Goal: Task Accomplishment & Management: Use online tool/utility

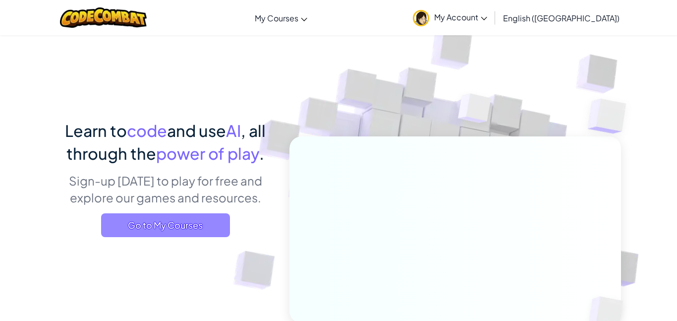
click at [179, 227] on span "Go to My Courses" at bounding box center [165, 225] width 129 height 24
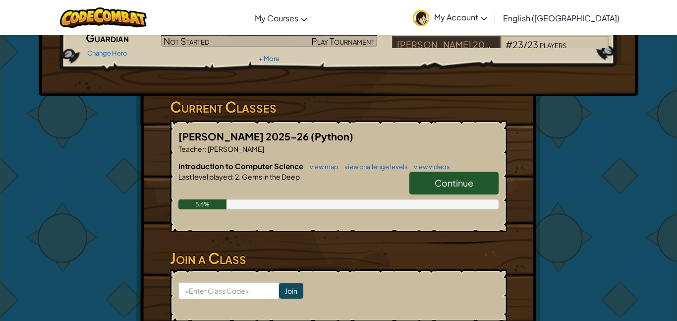
scroll to position [109, 0]
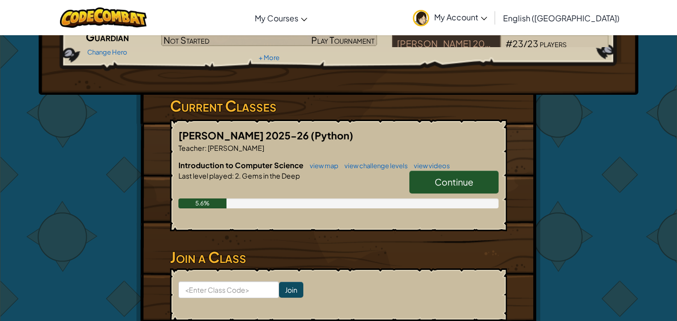
click at [429, 188] on link "Continue" at bounding box center [454, 182] width 89 height 23
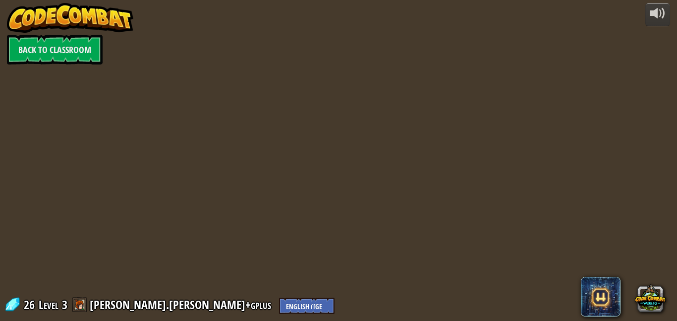
click at [450, 291] on div at bounding box center [338, 160] width 491 height 321
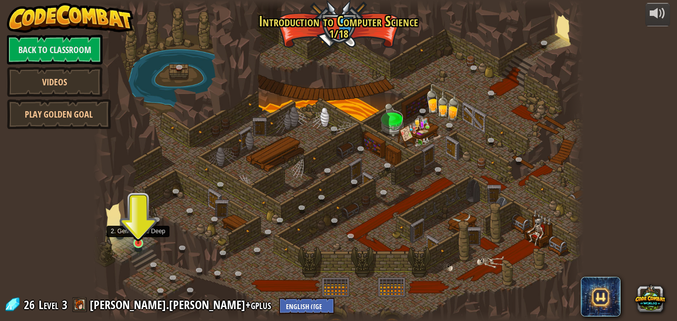
click at [136, 242] on img at bounding box center [137, 230] width 11 height 27
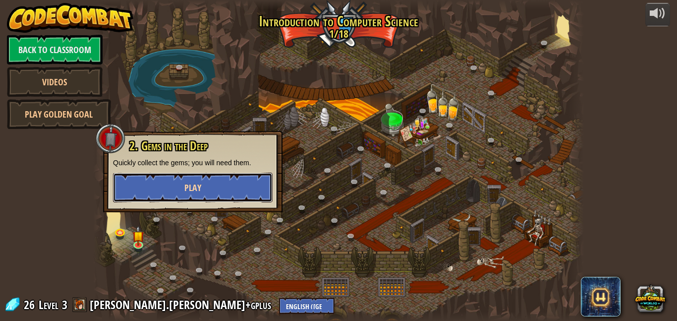
click at [234, 182] on button "Play" at bounding box center [193, 188] width 160 height 30
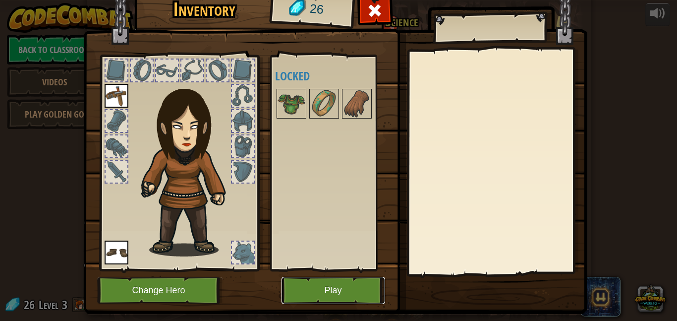
click at [335, 293] on button "Play" at bounding box center [334, 290] width 104 height 27
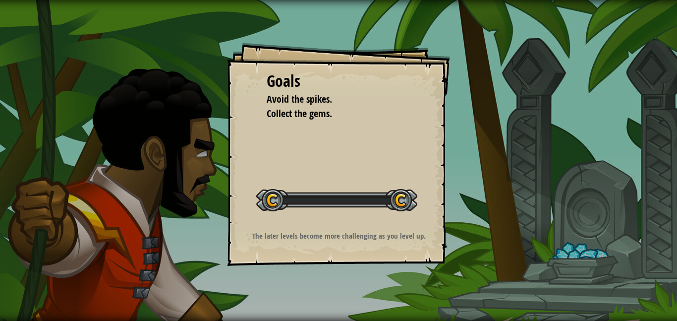
click at [363, 294] on div "Goals Avoid the spikes. Collect the gems. Start Level Error loading from server…" at bounding box center [338, 160] width 677 height 321
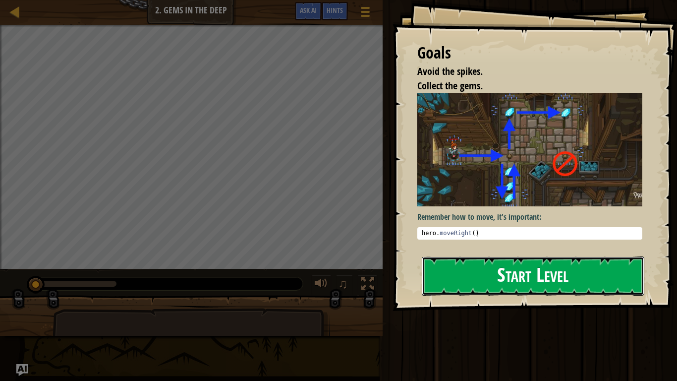
click at [455, 273] on button "Start Level" at bounding box center [533, 275] width 223 height 39
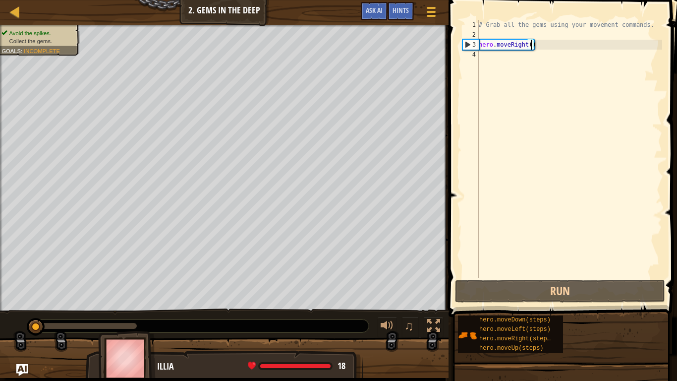
click at [530, 47] on div "# Grab all the gems using your movement commands. hero . moveRight ( )" at bounding box center [569, 159] width 185 height 278
type textarea "hero.moveRight()"
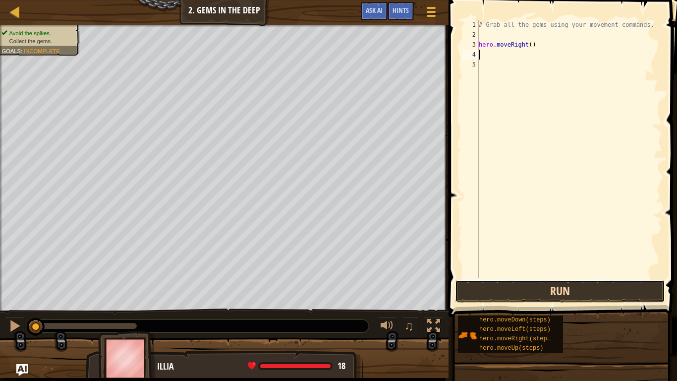
click at [537, 292] on button "Run" at bounding box center [560, 291] width 210 height 23
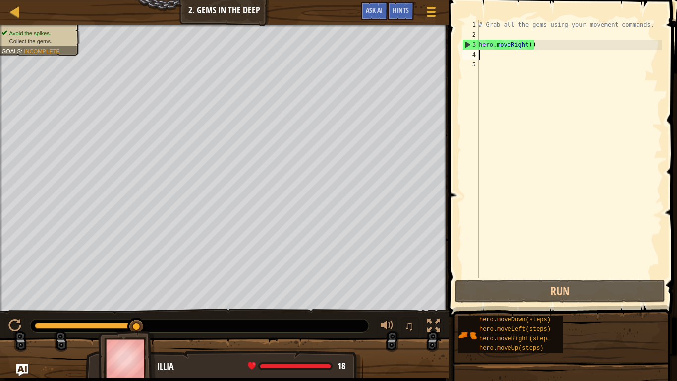
click at [528, 44] on div "# Grab all the gems using your movement commands. hero . moveRight ( )" at bounding box center [569, 159] width 185 height 278
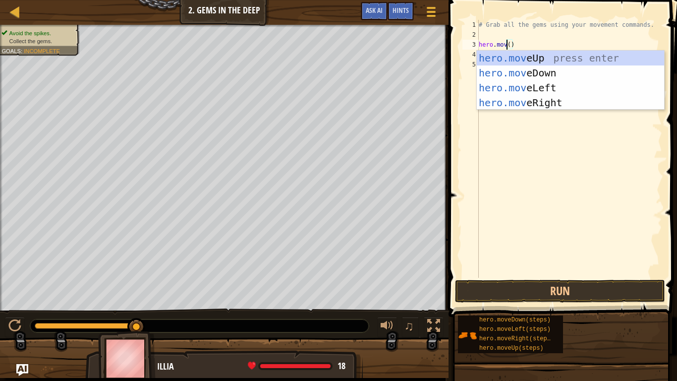
scroll to position [4, 4]
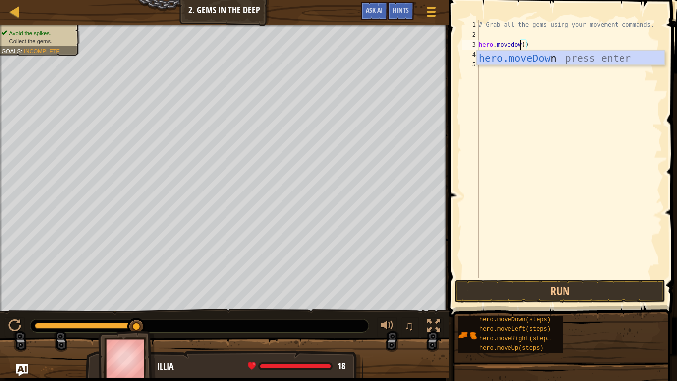
type textarea "hero.movedown()"
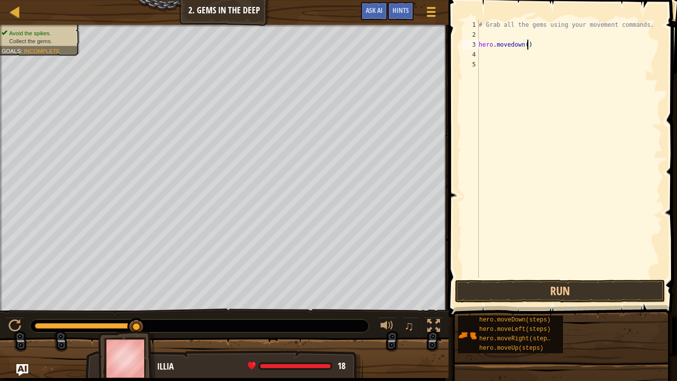
click at [528, 44] on div "# Grab all the gems using your movement commands. hero . [GEOGRAPHIC_DATA] ( )" at bounding box center [569, 159] width 185 height 278
click at [557, 291] on button "Run" at bounding box center [560, 291] width 210 height 23
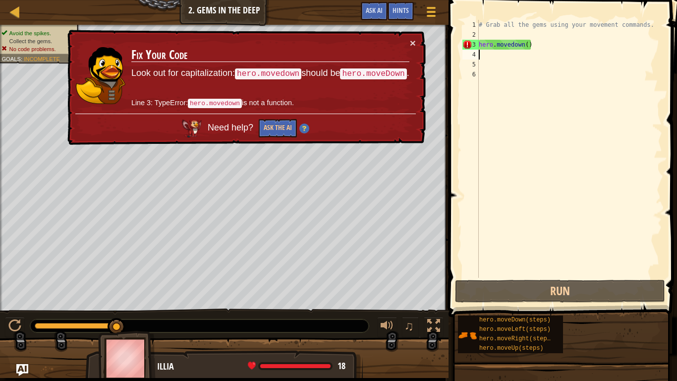
click at [501, 45] on div "# Grab all the gems using your movement commands. hero . [GEOGRAPHIC_DATA] ( )" at bounding box center [569, 159] width 185 height 278
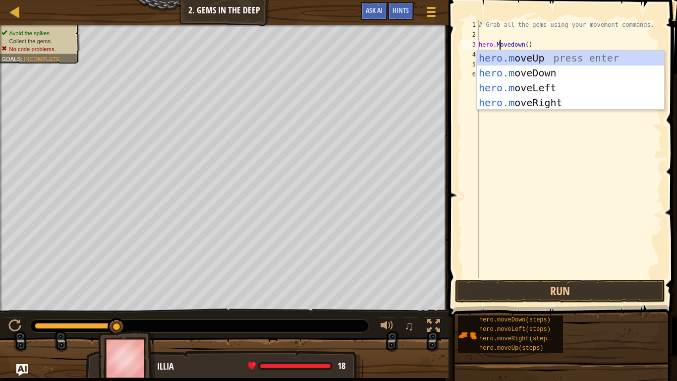
scroll to position [4, 3]
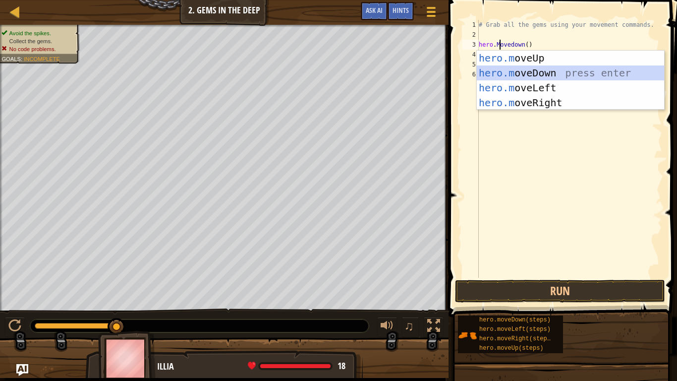
click at [516, 72] on div "hero.m oveUp press enter hero.m oveDown press enter hero.m oveLeft press enter …" at bounding box center [570, 95] width 187 height 89
type textarea "hero.moveDown()"
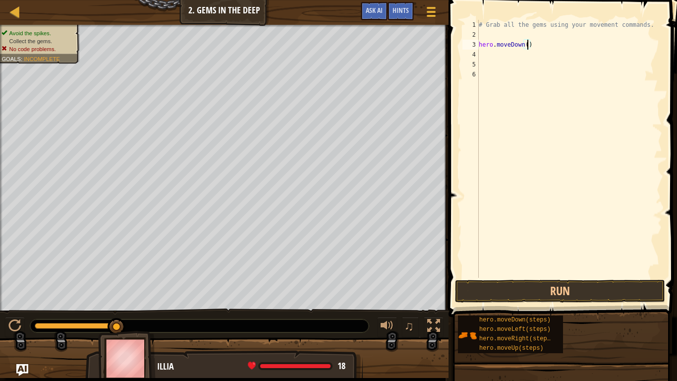
click at [528, 45] on div "# Grab all the gems using your movement commands. hero . moveDown ( )" at bounding box center [569, 159] width 185 height 278
click at [563, 293] on button "Run" at bounding box center [560, 291] width 210 height 23
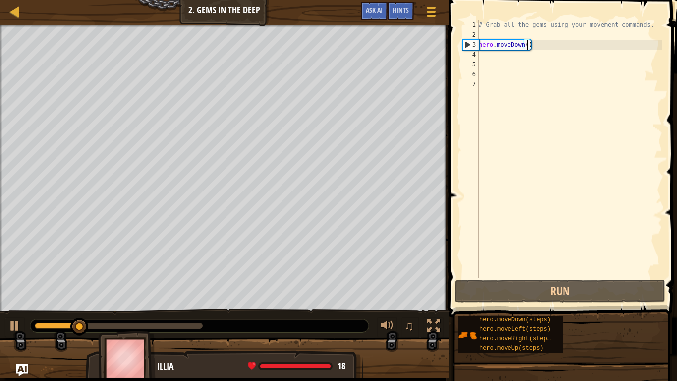
click at [528, 45] on div "# Grab all the gems using your movement commands. hero . moveDown ( )" at bounding box center [569, 159] width 185 height 278
click at [524, 45] on div "# Grab all the gems using your movement commands. hero . moveDown ( )" at bounding box center [569, 159] width 185 height 278
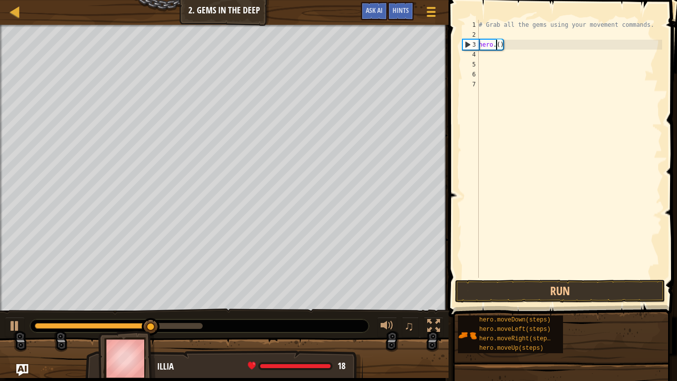
scroll to position [4, 3]
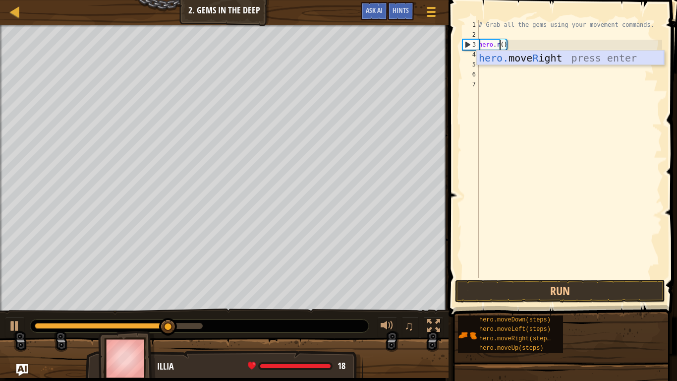
click at [542, 56] on div "hero. move R ight press enter" at bounding box center [570, 73] width 187 height 45
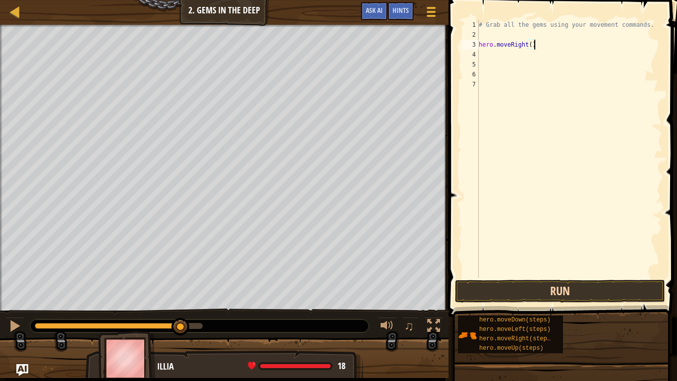
type textarea "hero.moveRight()"
click at [505, 293] on button "Run" at bounding box center [560, 291] width 210 height 23
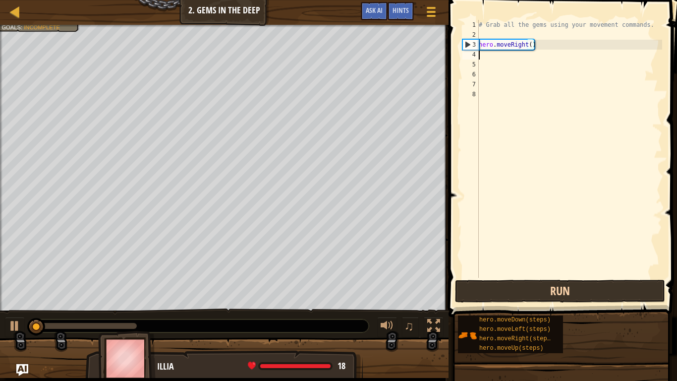
scroll to position [4, 0]
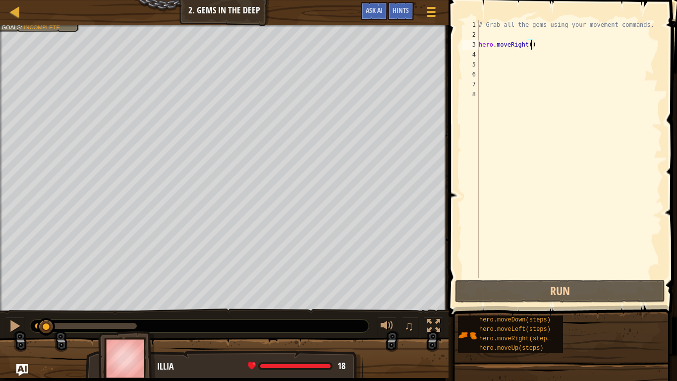
click at [530, 45] on div "# Grab all the gems using your movement commands. hero . moveRight ( )" at bounding box center [569, 159] width 185 height 278
type textarea "hero.moveRight()"
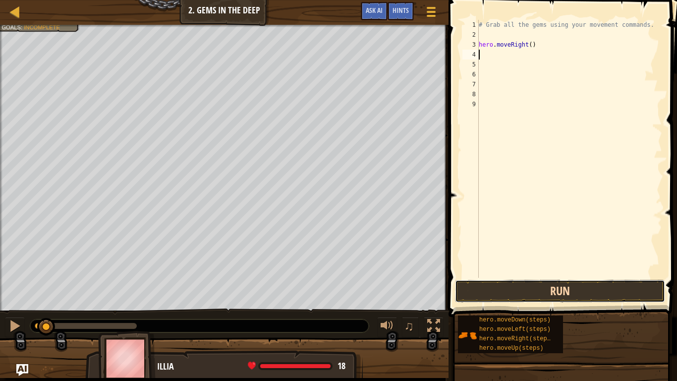
click at [540, 295] on button "Run" at bounding box center [560, 291] width 210 height 23
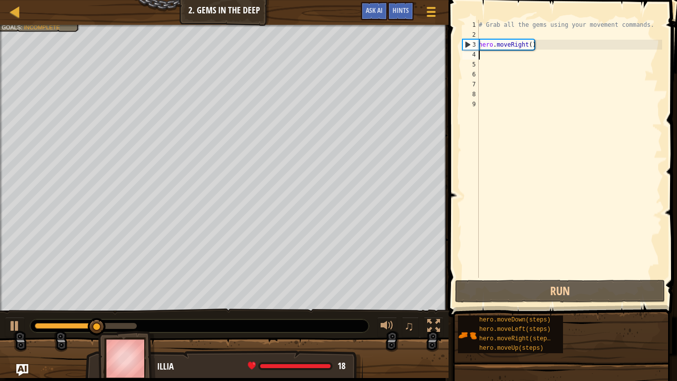
click at [527, 44] on div "# Grab all the gems using your movement commands. hero . moveRight ( )" at bounding box center [569, 159] width 185 height 278
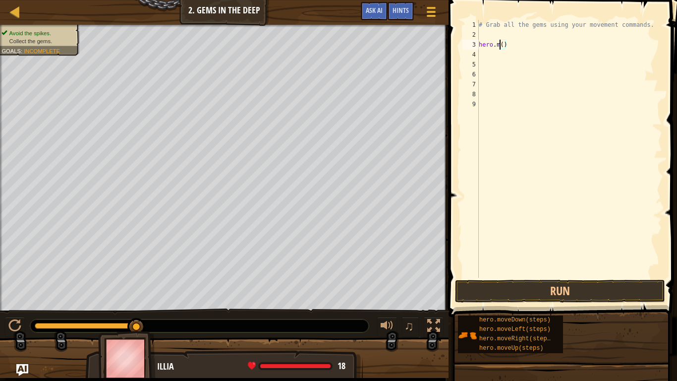
scroll to position [4, 3]
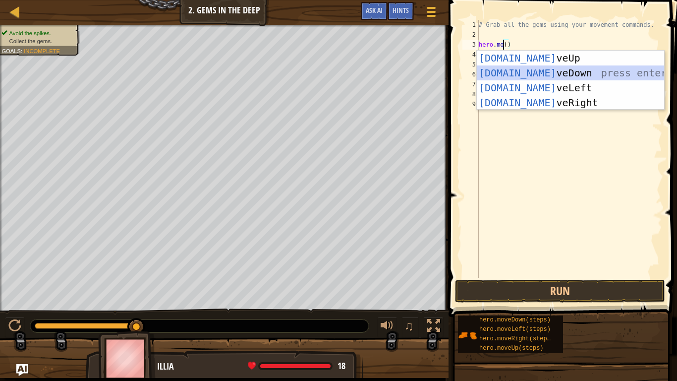
click at [539, 70] on div "[DOMAIN_NAME] veUp press enter [DOMAIN_NAME] veDown press enter [DOMAIN_NAME] v…" at bounding box center [570, 95] width 187 height 89
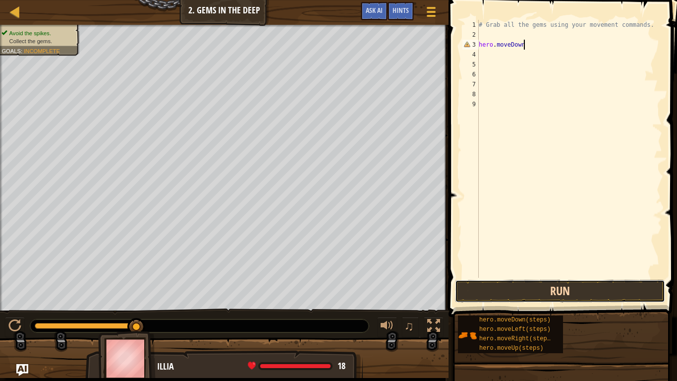
click at [510, 288] on button "Run" at bounding box center [560, 291] width 210 height 23
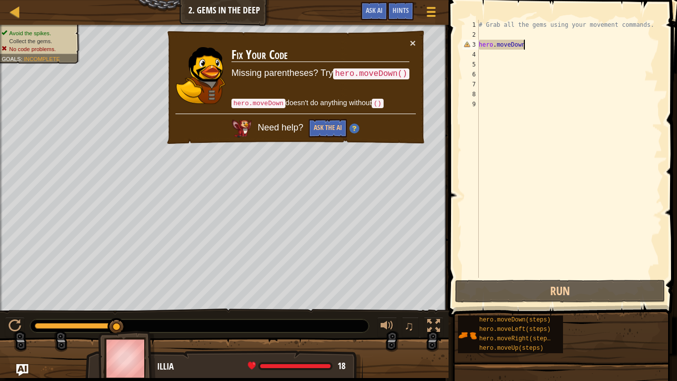
click at [523, 45] on div "# Grab all the gems using your movement commands. hero . [GEOGRAPHIC_DATA]" at bounding box center [569, 159] width 185 height 278
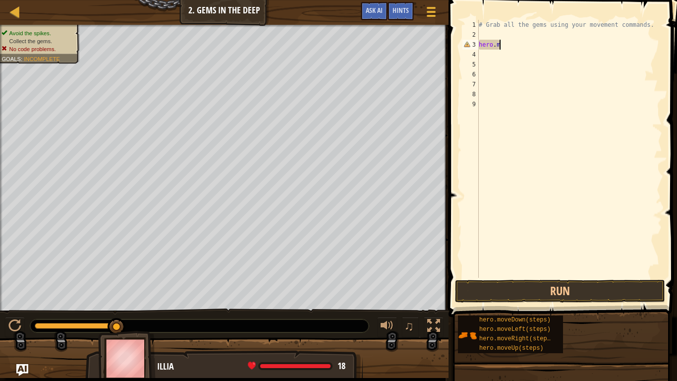
scroll to position [4, 2]
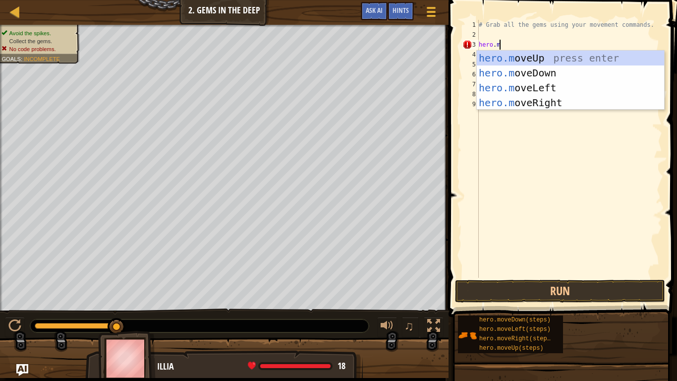
type textarea "[DOMAIN_NAME]"
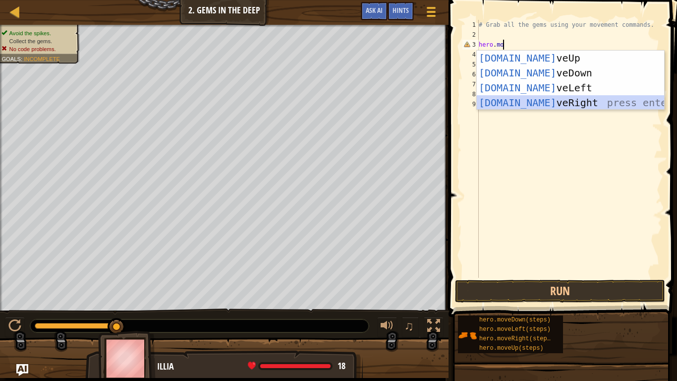
click at [549, 101] on div "[DOMAIN_NAME] veUp press enter [DOMAIN_NAME] veDown press enter [DOMAIN_NAME] v…" at bounding box center [570, 95] width 187 height 89
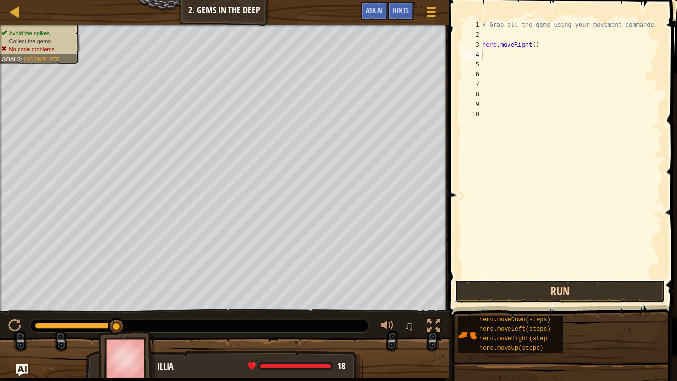
click at [531, 292] on button "Run" at bounding box center [560, 291] width 210 height 23
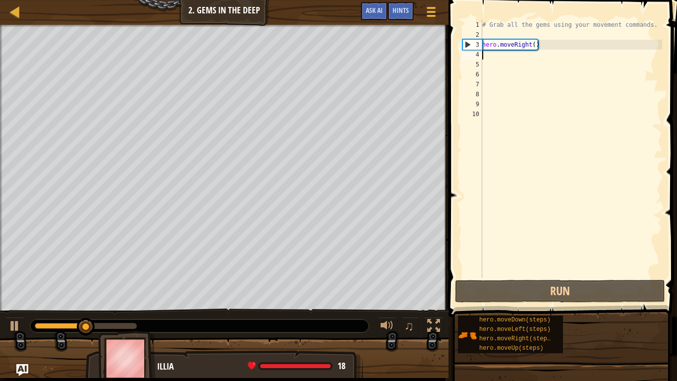
click at [531, 47] on div "# Grab all the gems using your movement commands. hero . moveRight ( )" at bounding box center [571, 159] width 182 height 278
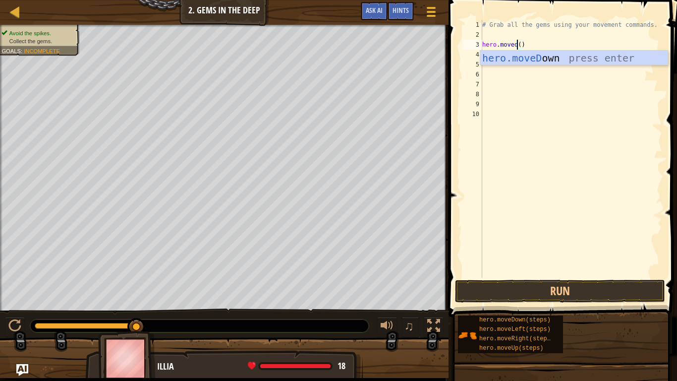
scroll to position [4, 5]
click at [536, 59] on div "hero.moveD own press enter" at bounding box center [573, 73] width 187 height 45
type textarea "hero.moveDown"
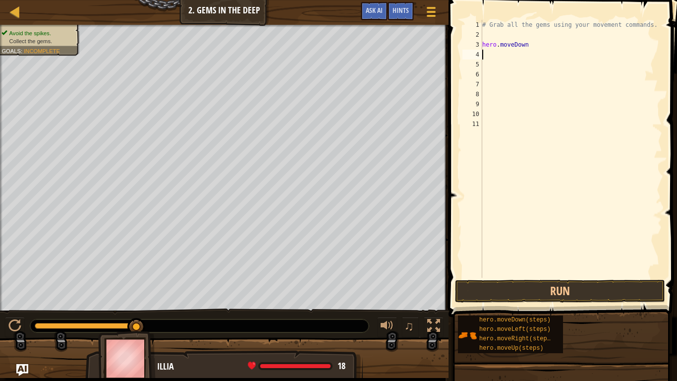
scroll to position [4, 0]
click at [539, 285] on button "Run" at bounding box center [560, 291] width 210 height 23
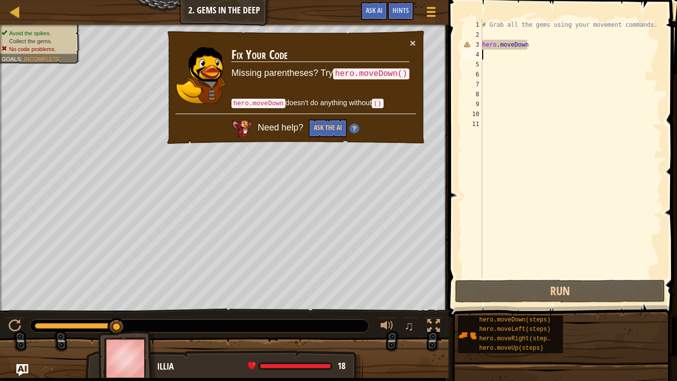
click at [533, 43] on div "# Grab all the gems using your movement commands. hero . [GEOGRAPHIC_DATA]" at bounding box center [571, 159] width 182 height 278
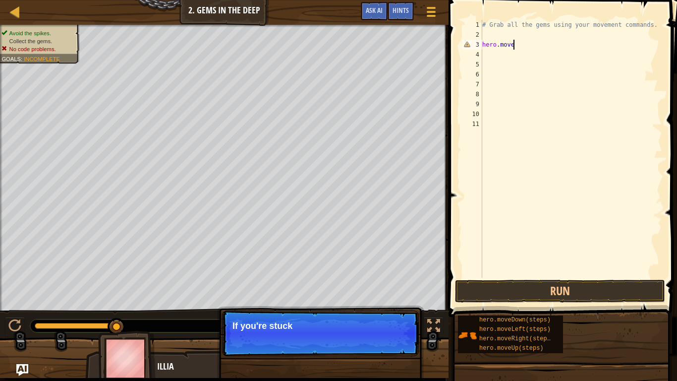
type textarea "hero.mover"
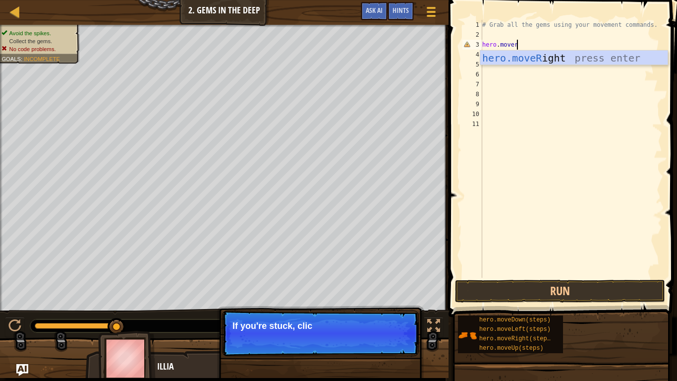
scroll to position [4, 4]
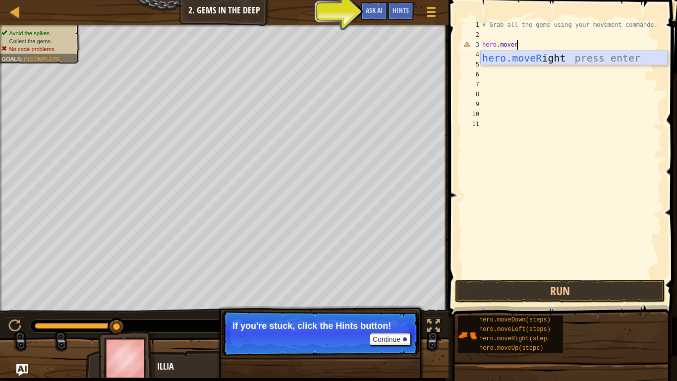
click at [556, 62] on div "hero.moveR ight press enter" at bounding box center [573, 73] width 187 height 45
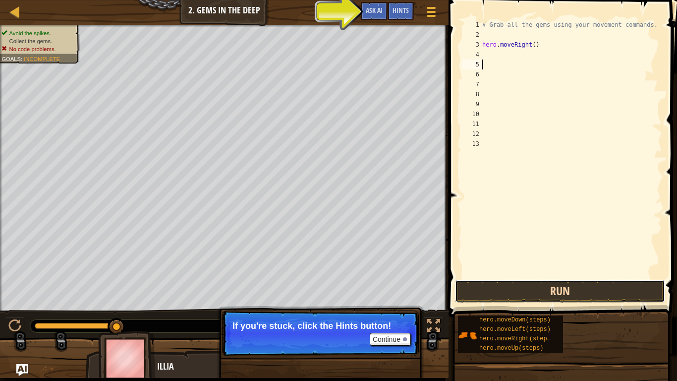
click at [533, 287] on button "Run" at bounding box center [560, 291] width 210 height 23
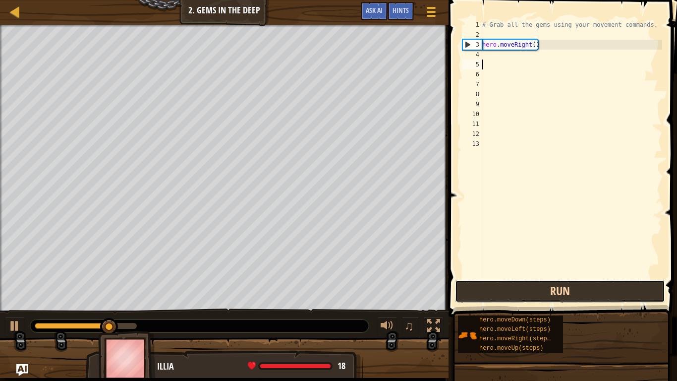
click at [548, 298] on button "Run" at bounding box center [560, 291] width 210 height 23
click at [545, 288] on button "Run" at bounding box center [560, 291] width 210 height 23
click at [545, 288] on button "Running" at bounding box center [560, 291] width 210 height 23
click at [518, 294] on button "Run" at bounding box center [560, 291] width 210 height 23
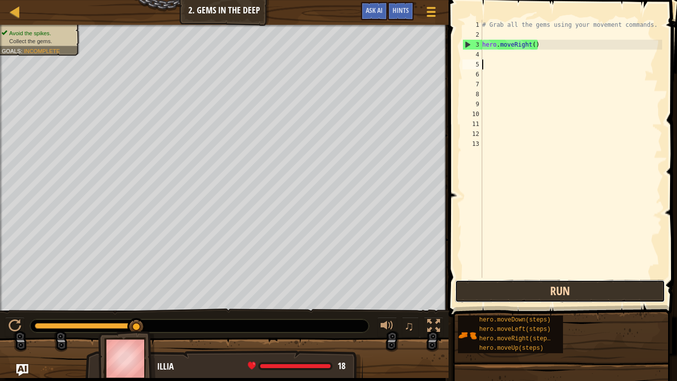
click at [578, 285] on button "Run" at bounding box center [560, 291] width 210 height 23
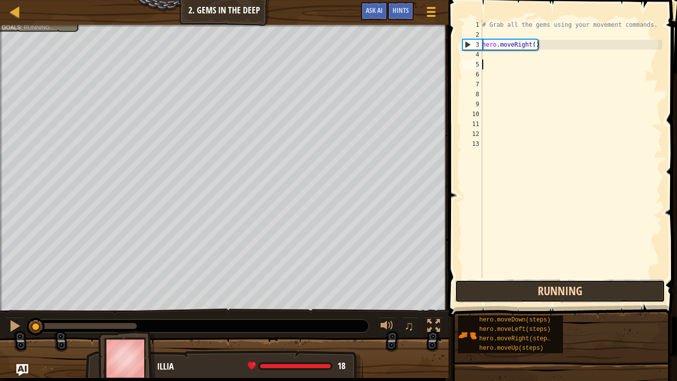
click at [578, 285] on button "Running" at bounding box center [560, 291] width 210 height 23
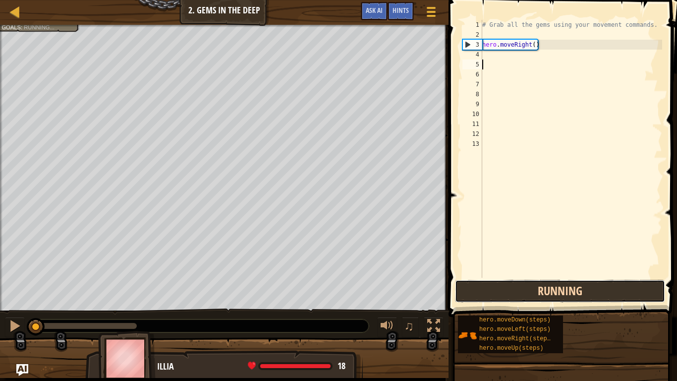
click at [578, 285] on button "Running" at bounding box center [560, 291] width 210 height 23
click at [573, 282] on button "Running" at bounding box center [560, 291] width 210 height 23
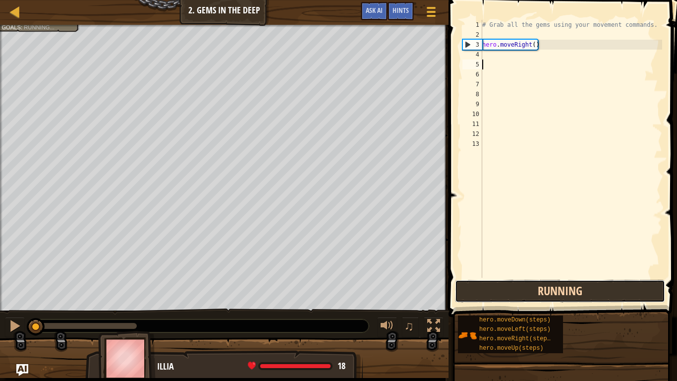
click at [573, 282] on button "Running" at bounding box center [560, 291] width 210 height 23
click at [554, 290] on button "Running" at bounding box center [560, 291] width 210 height 23
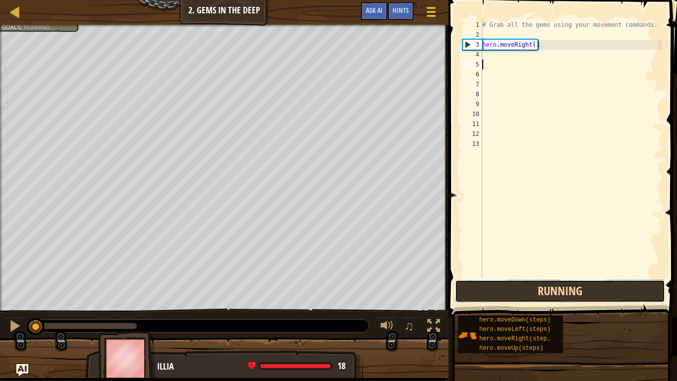
click at [553, 290] on button "Running" at bounding box center [560, 291] width 210 height 23
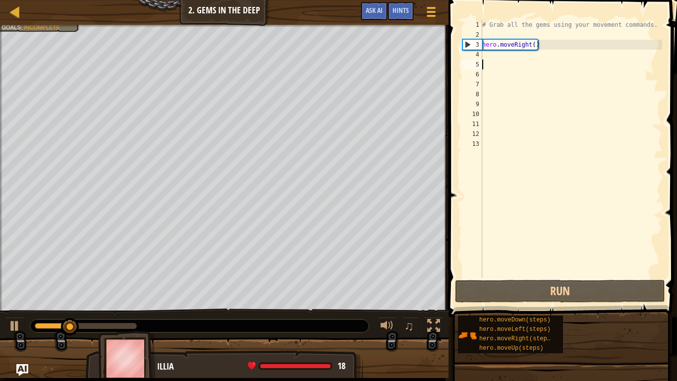
click at [547, 43] on div "# Grab all the gems using your movement commands. hero . moveRight ( )" at bounding box center [571, 159] width 182 height 278
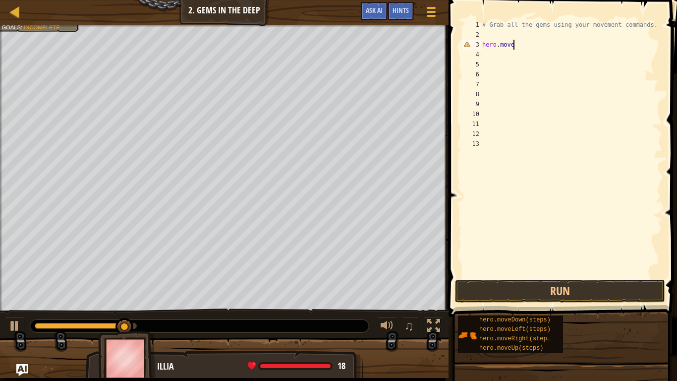
type textarea "hero.moveu"
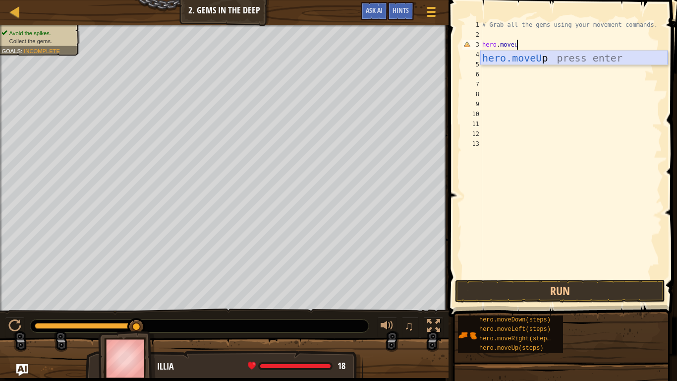
click at [555, 59] on div "hero.moveU p press enter" at bounding box center [573, 73] width 187 height 45
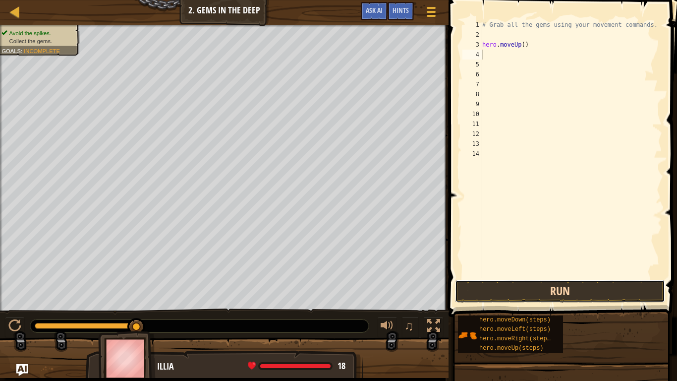
click at [545, 295] on button "Run" at bounding box center [560, 291] width 210 height 23
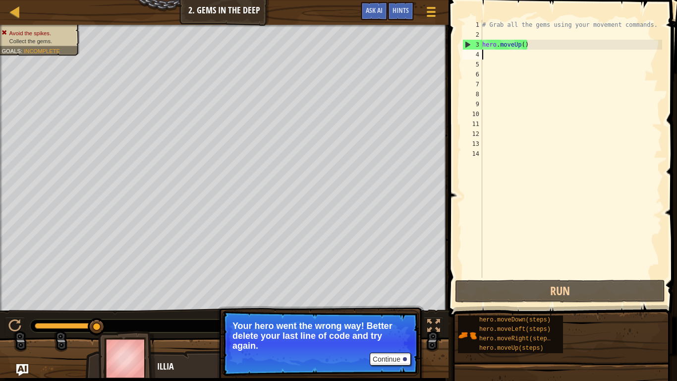
click at [541, 46] on div "# Grab all the gems using your movement commands. hero . moveUp ( )" at bounding box center [571, 159] width 182 height 278
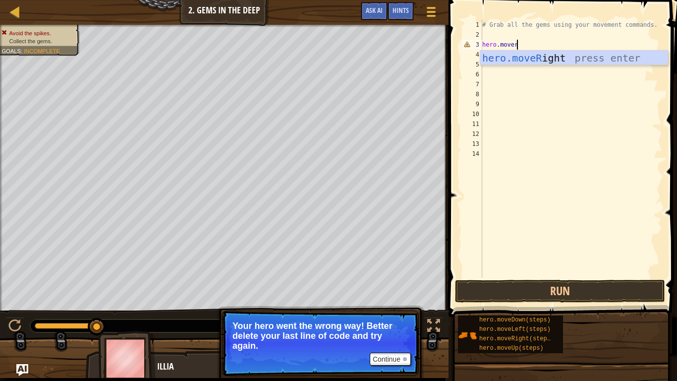
type textarea "hero.moveri"
click at [572, 56] on div "hero.moveRi ght press enter" at bounding box center [573, 73] width 187 height 45
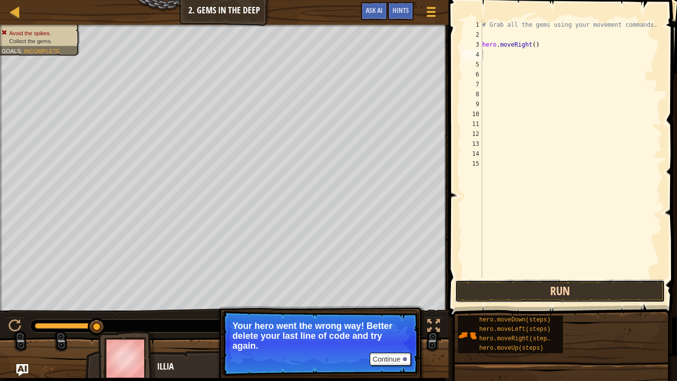
click at [557, 296] on button "Run" at bounding box center [560, 291] width 210 height 23
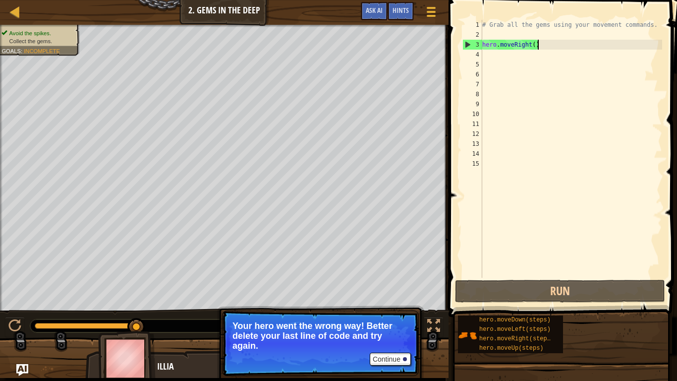
click at [545, 48] on div "# Grab all the gems using your movement commands. hero . moveRight ( )" at bounding box center [571, 159] width 182 height 278
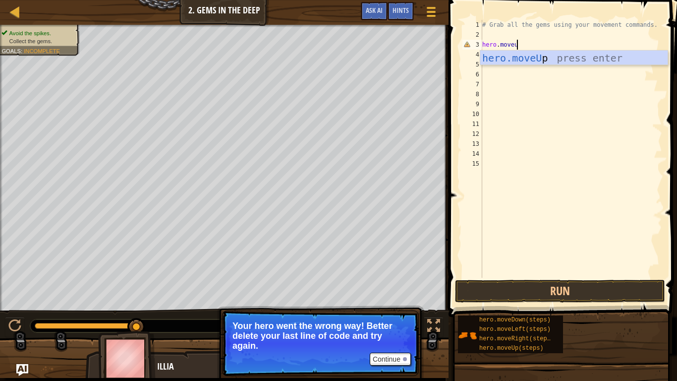
type textarea "hero.moveup"
click at [544, 59] on div "hero.moveUp press enter" at bounding box center [573, 73] width 187 height 45
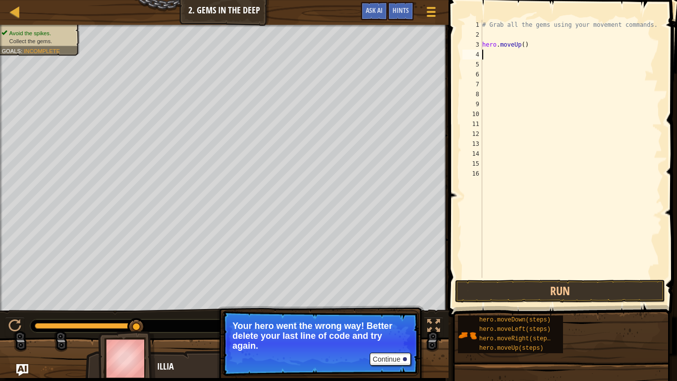
scroll to position [4, 0]
click at [567, 290] on button "Run" at bounding box center [560, 291] width 210 height 23
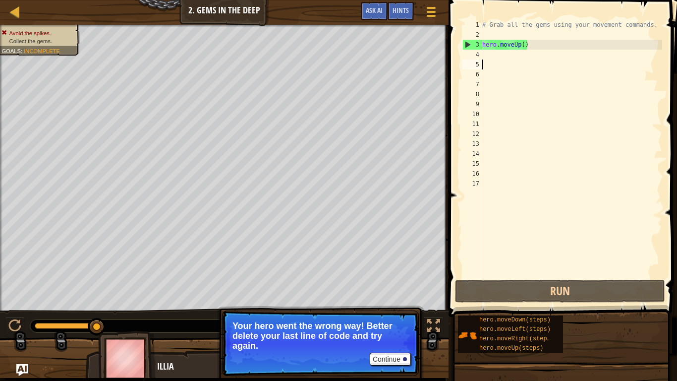
click at [535, 39] on div "# Grab all the gems using your movement commands. hero . moveUp ( )" at bounding box center [571, 159] width 182 height 278
click at [536, 45] on div "# Grab all the gems using your movement commands. hero . moveUp ( )" at bounding box center [571, 159] width 182 height 278
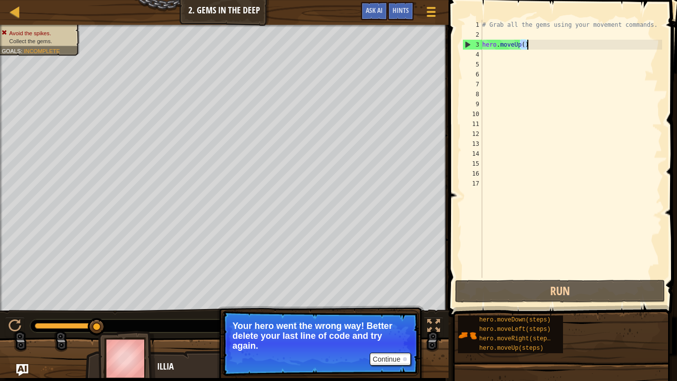
click at [536, 45] on div "# Grab all the gems using your movement commands. hero . moveUp ( )" at bounding box center [571, 159] width 182 height 278
type textarea "hero.moveUp()"
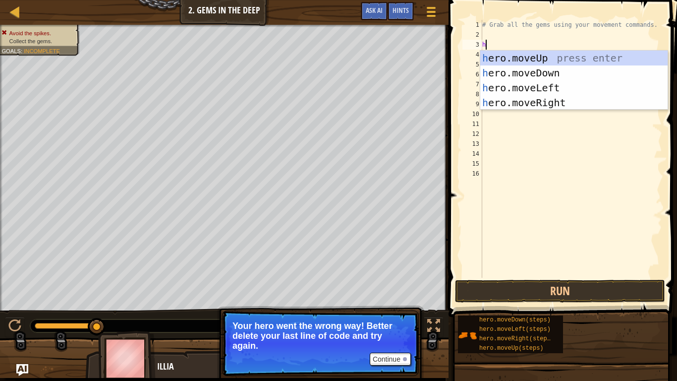
type textarea "h"
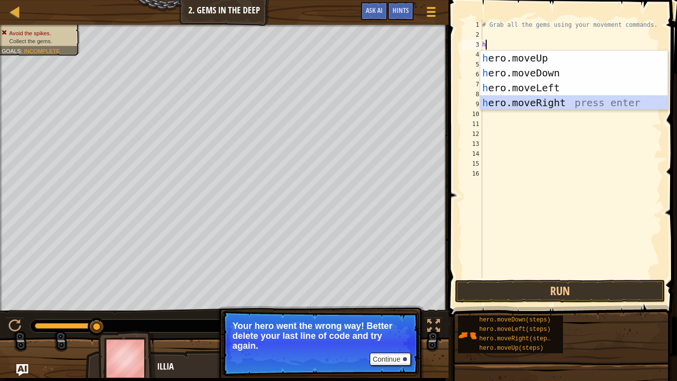
click at [554, 108] on div "h ero.moveUp press enter h ero.moveDown press enter h ero.moveLeft press enter …" at bounding box center [573, 95] width 187 height 89
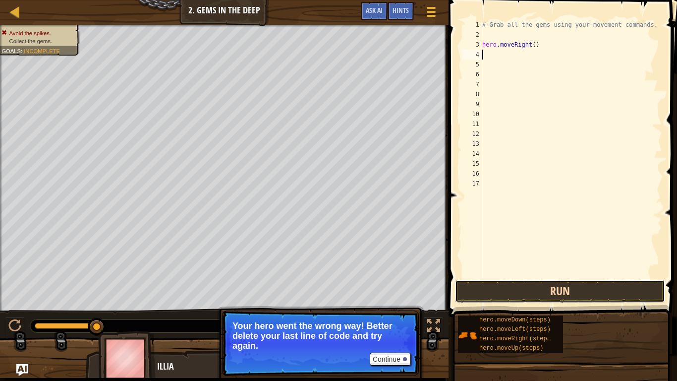
click at [539, 289] on button "Run" at bounding box center [560, 291] width 210 height 23
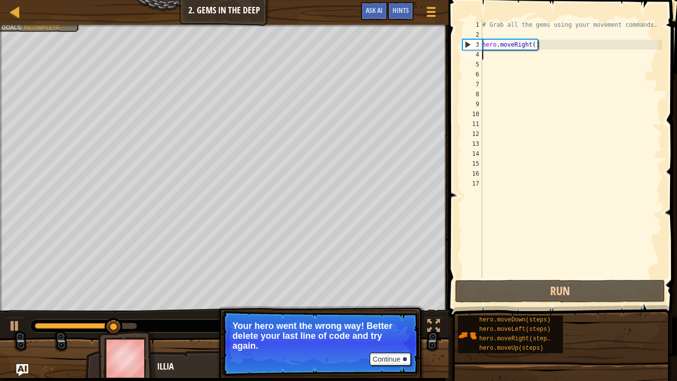
click at [546, 47] on div "# Grab all the gems using your movement commands. hero . moveRight ( )" at bounding box center [571, 159] width 182 height 278
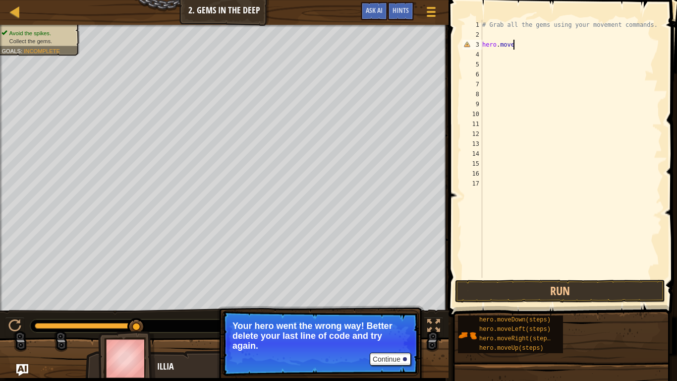
type textarea "hero.mover"
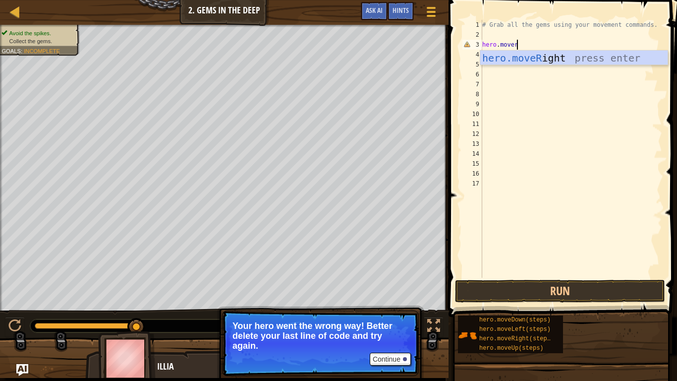
scroll to position [4, 4]
click at [543, 56] on div "hero.moveR ight press enter" at bounding box center [573, 73] width 187 height 45
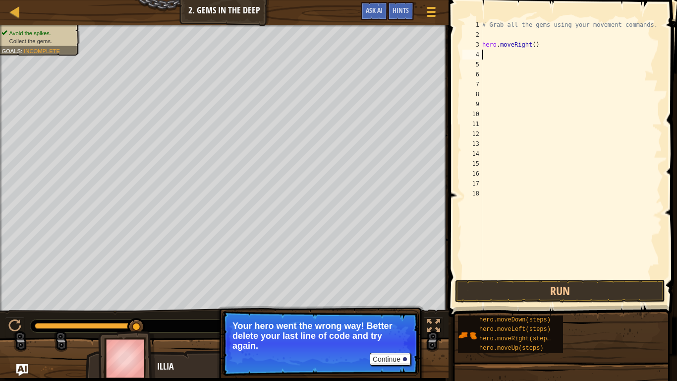
scroll to position [4, 0]
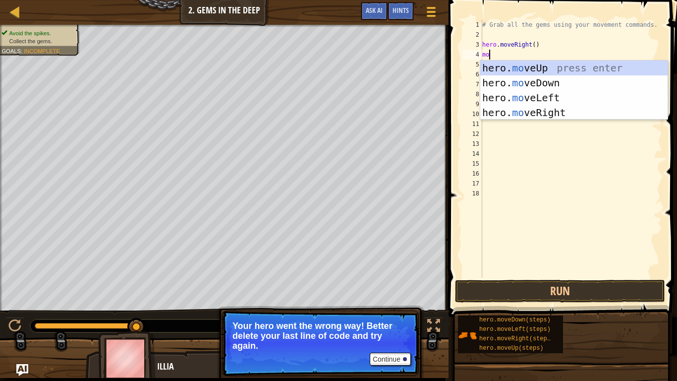
type textarea "mov"
click at [537, 83] on div "hero. mov eUp press enter hero. mov eDown press enter hero. mov eLeft press ent…" at bounding box center [573, 104] width 187 height 89
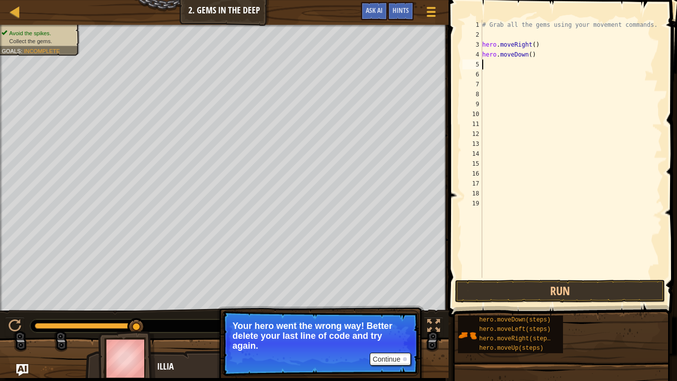
scroll to position [4, 0]
click at [517, 56] on div "# Grab all the gems using your movement commands. hero . moveRight ( ) hero . m…" at bounding box center [571, 159] width 182 height 278
click at [525, 48] on div "# Grab all the gems using your movement commands. hero . moveRight ( ) hero . m…" at bounding box center [571, 159] width 182 height 278
type textarea "hero.moveRight()"
click at [560, 297] on button "Run" at bounding box center [560, 291] width 210 height 23
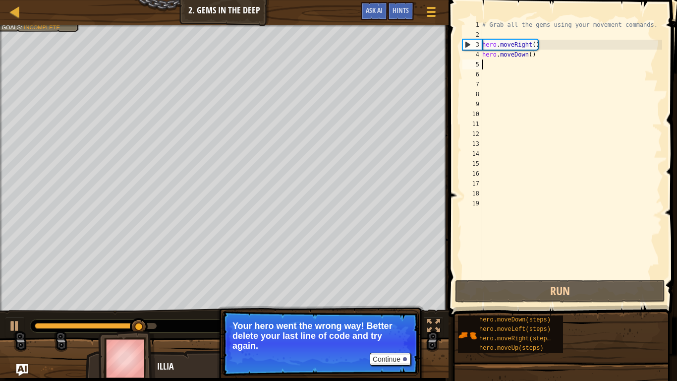
click at [486, 63] on div "# Grab all the gems using your movement commands. hero . moveRight ( ) hero . m…" at bounding box center [571, 159] width 182 height 278
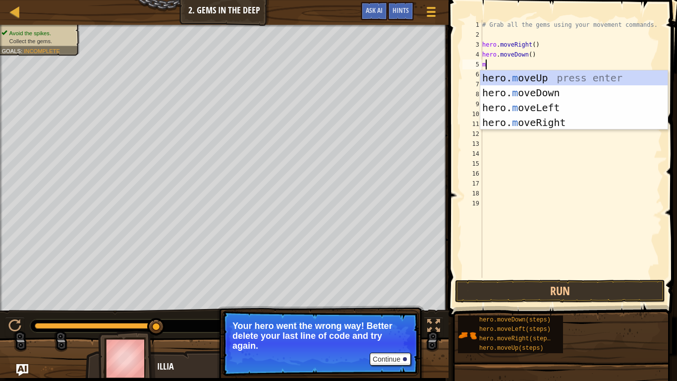
type textarea "mo"
click at [556, 78] on div "hero. mo veUp press enter hero. mo veDown press enter hero. mo veLeft press ent…" at bounding box center [573, 114] width 187 height 89
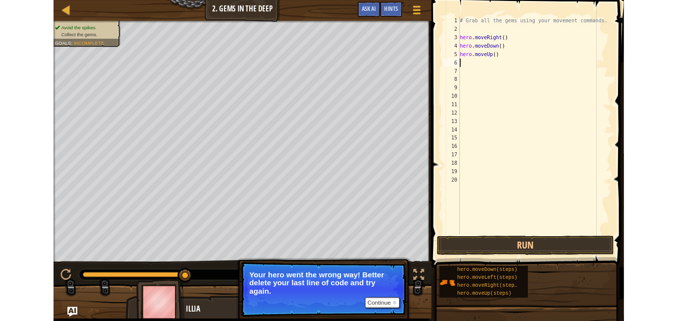
scroll to position [4, 0]
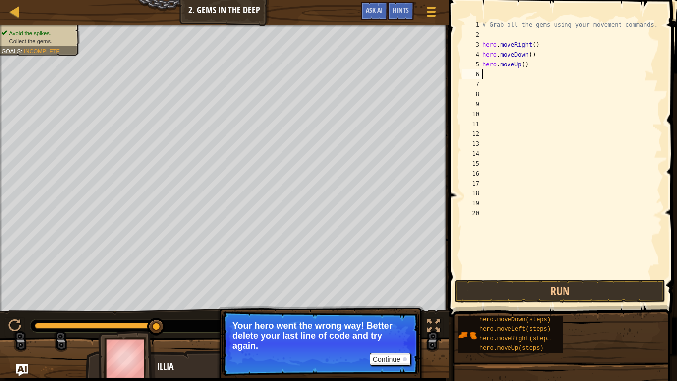
click at [515, 64] on div "# Grab all the gems using your movement commands. hero . moveRight ( ) hero . m…" at bounding box center [571, 159] width 182 height 278
click at [530, 293] on button "Run" at bounding box center [560, 291] width 210 height 23
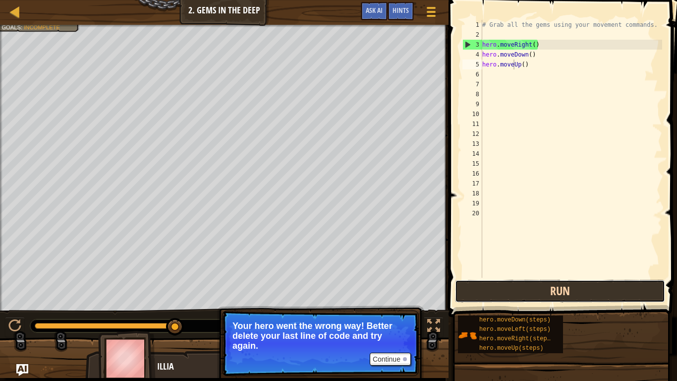
click at [533, 296] on button "Run" at bounding box center [560, 291] width 210 height 23
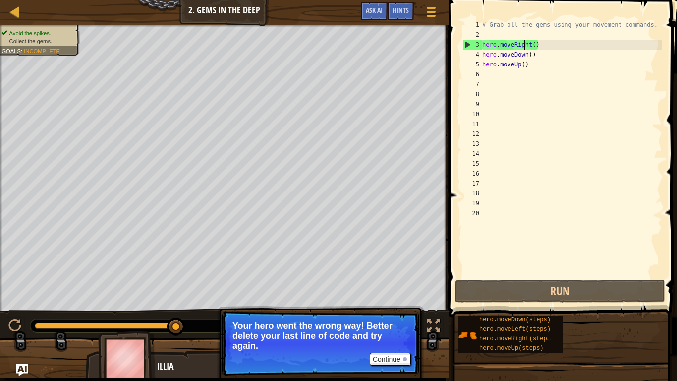
click at [524, 42] on div "# Grab all the gems using your movement commands. hero . moveRight ( ) hero . m…" at bounding box center [571, 159] width 182 height 278
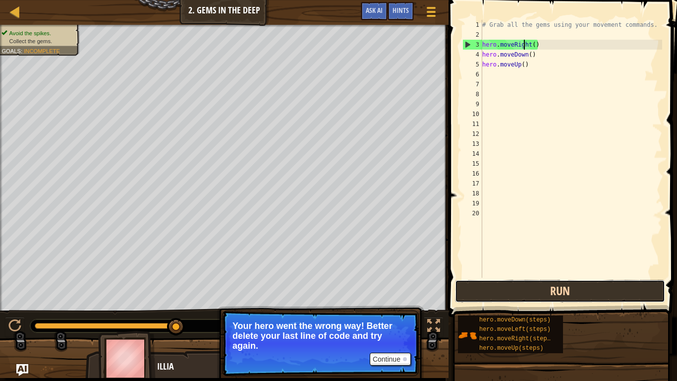
click at [546, 290] on button "Run" at bounding box center [560, 291] width 210 height 23
click at [532, 294] on button "Run" at bounding box center [560, 291] width 210 height 23
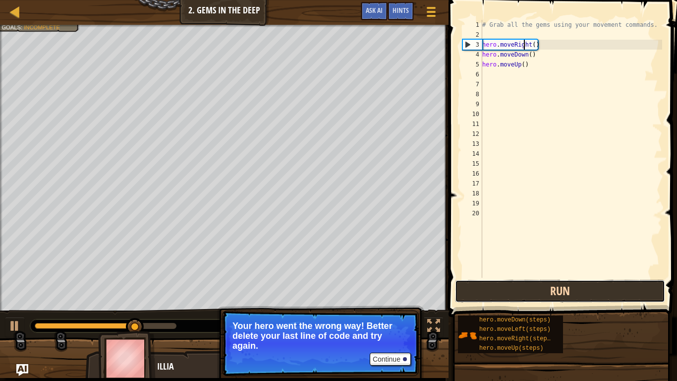
click at [531, 295] on button "Run" at bounding box center [560, 291] width 210 height 23
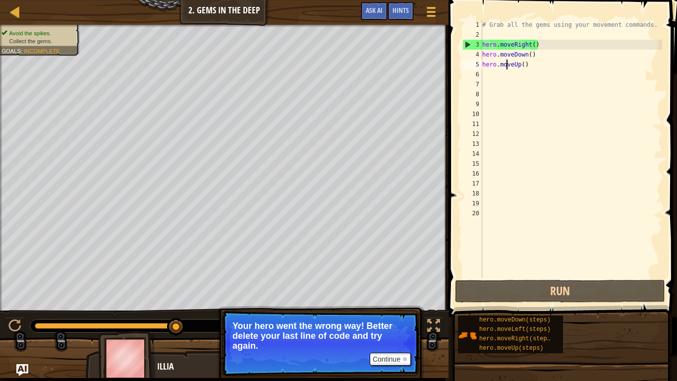
click at [508, 65] on div "# Grab all the gems using your movement commands. hero . moveRight ( ) hero . m…" at bounding box center [571, 159] width 182 height 278
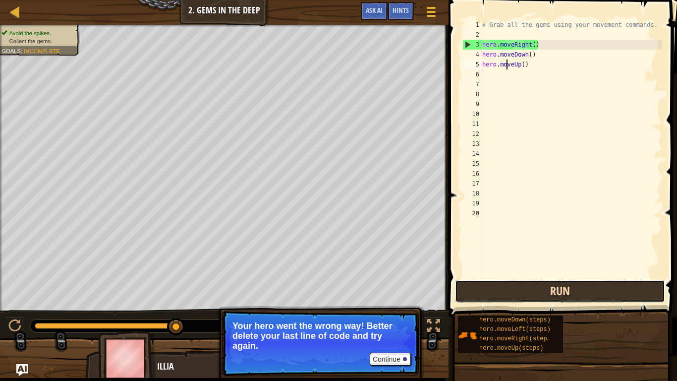
click at [529, 294] on button "Run" at bounding box center [560, 291] width 210 height 23
click at [497, 283] on button "Run" at bounding box center [560, 291] width 210 height 23
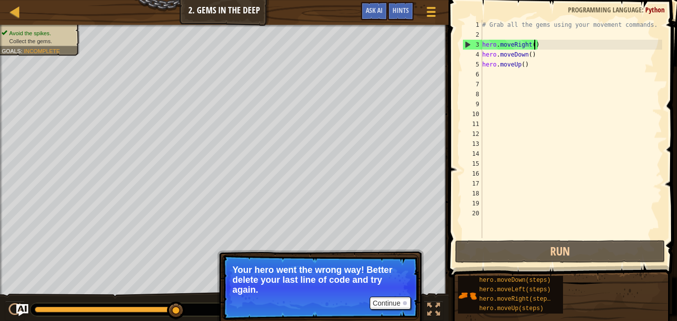
click at [536, 45] on div "# Grab all the gems using your movement commands. hero . moveRight ( ) hero . m…" at bounding box center [571, 139] width 182 height 238
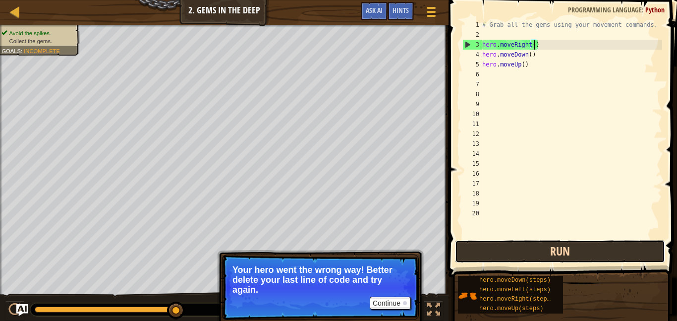
click at [568, 243] on button "Run" at bounding box center [560, 251] width 210 height 23
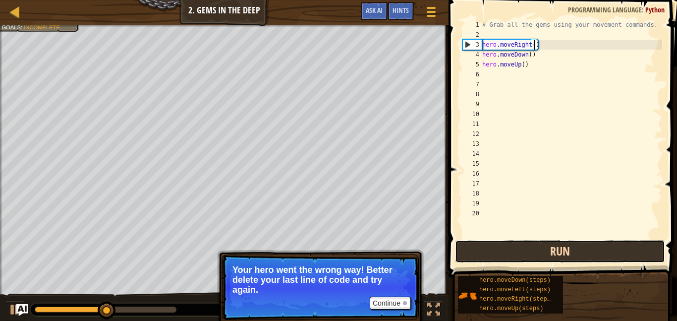
click at [568, 243] on button "Run" at bounding box center [560, 251] width 210 height 23
click at [568, 243] on button "Running" at bounding box center [560, 251] width 210 height 23
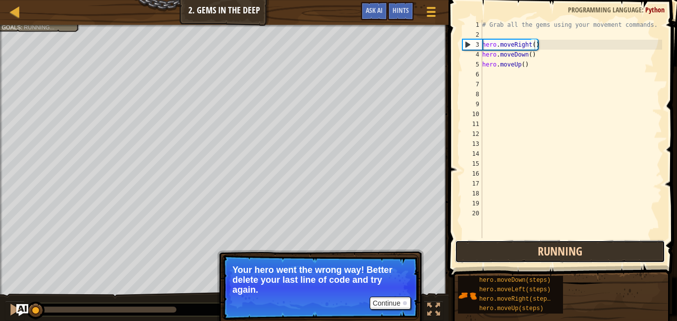
click at [568, 243] on button "Running" at bounding box center [560, 251] width 210 height 23
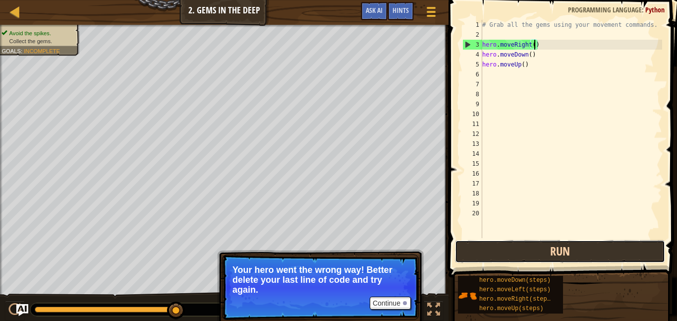
click at [581, 257] on button "Run" at bounding box center [560, 251] width 210 height 23
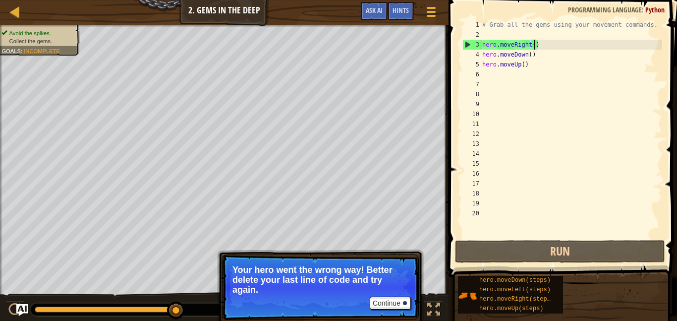
click at [525, 68] on div "# Grab all the gems using your movement commands. hero . moveRight ( ) hero . m…" at bounding box center [571, 139] width 182 height 238
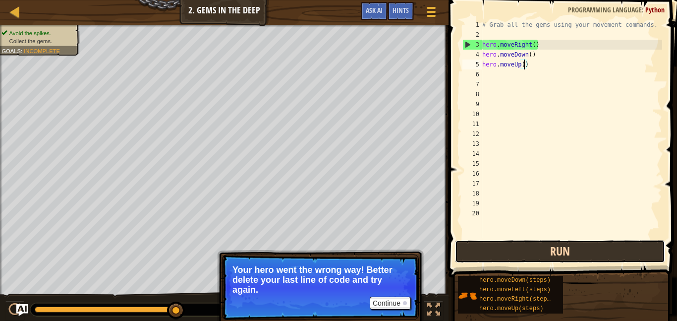
click at [540, 248] on button "Run" at bounding box center [560, 251] width 210 height 23
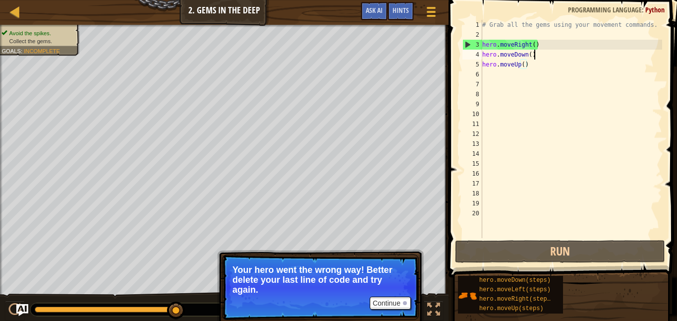
click at [540, 50] on div "# Grab all the gems using your movement commands. hero . moveRight ( ) hero . m…" at bounding box center [571, 139] width 182 height 238
click at [549, 47] on div "# Grab all the gems using your movement commands. hero . moveRight ( ) hero . m…" at bounding box center [571, 139] width 182 height 238
type textarea "hero.moveRight()"
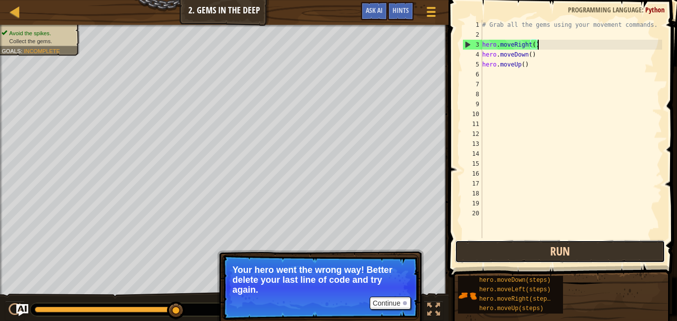
click at [578, 257] on button "Run" at bounding box center [560, 251] width 210 height 23
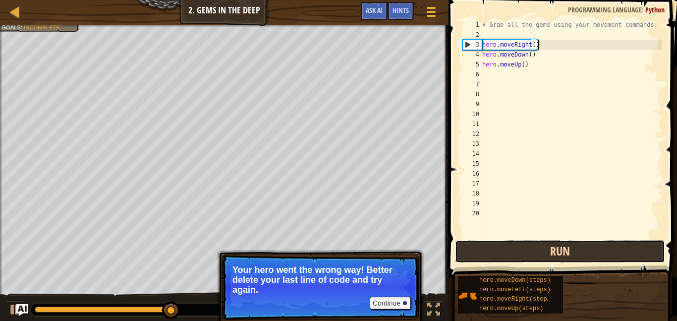
click at [561, 244] on button "Run" at bounding box center [560, 251] width 210 height 23
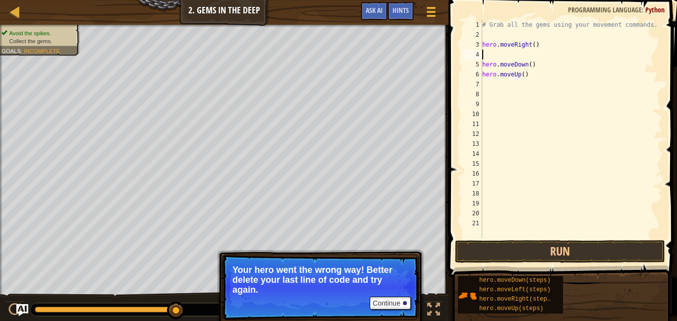
click at [535, 44] on div "# Grab all the gems using your movement commands. hero . moveRight ( ) hero . m…" at bounding box center [571, 139] width 182 height 238
type textarea "hero.moveRight()"
click at [554, 248] on button "Run" at bounding box center [560, 251] width 210 height 23
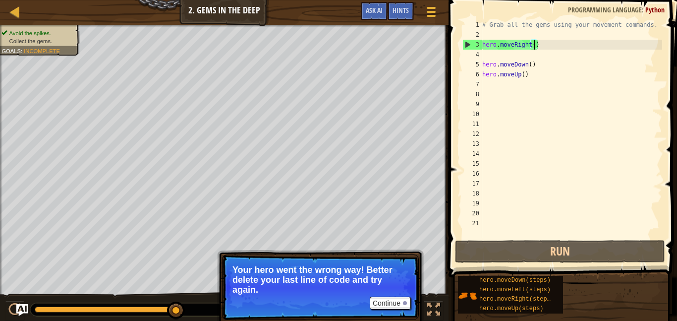
click at [483, 44] on div "# Grab all the gems using your movement commands. hero . moveRight ( ) hero . m…" at bounding box center [571, 139] width 182 height 238
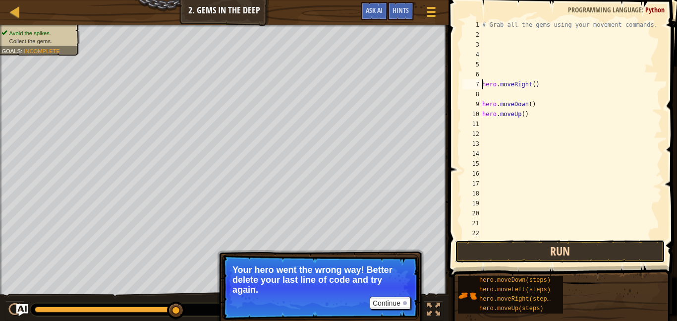
click at [509, 251] on button "Run" at bounding box center [560, 251] width 210 height 23
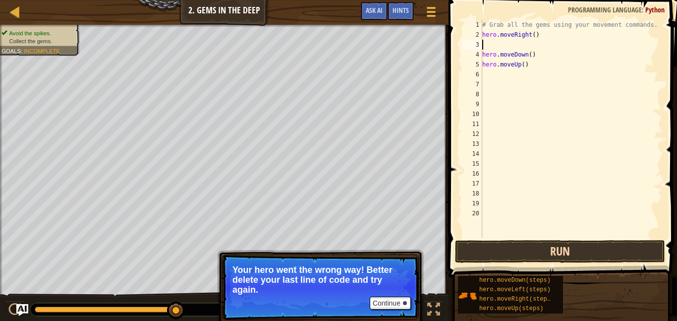
type textarea "hero.moveRight()"
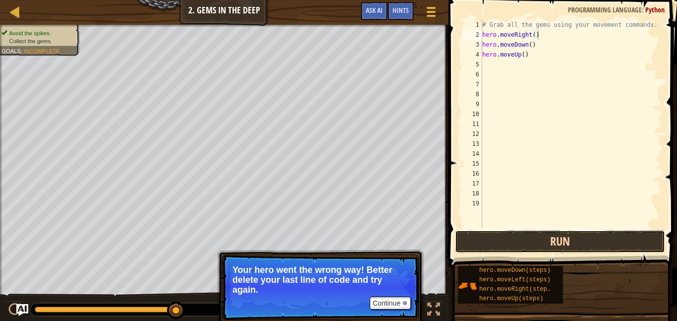
click at [487, 235] on button "Run" at bounding box center [560, 241] width 210 height 23
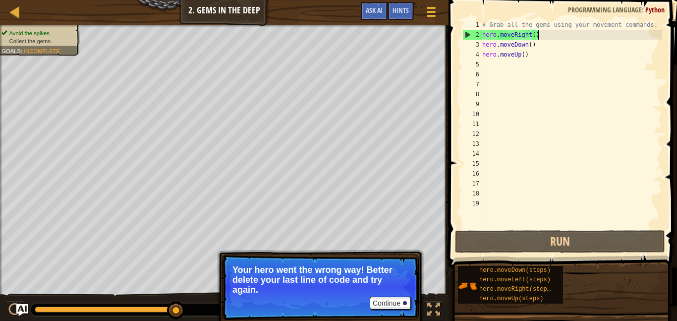
click at [486, 66] on div "# Grab all the gems using your movement commands. hero . moveRight ( ) hero . m…" at bounding box center [571, 134] width 182 height 228
click at [534, 57] on div "# Grab all the gems using your movement commands. hero . moveRight ( ) hero . m…" at bounding box center [571, 134] width 182 height 228
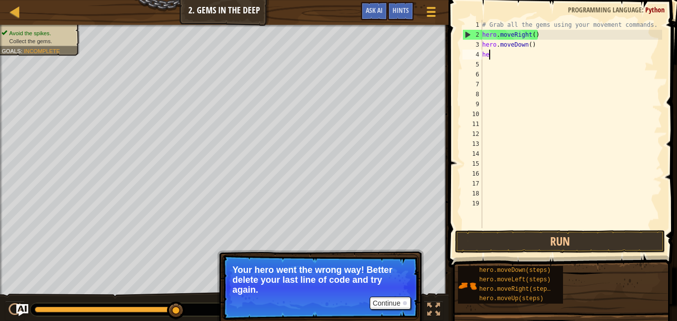
type textarea "h"
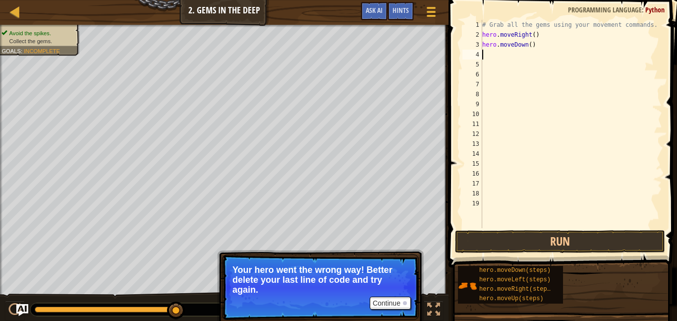
type textarea "m"
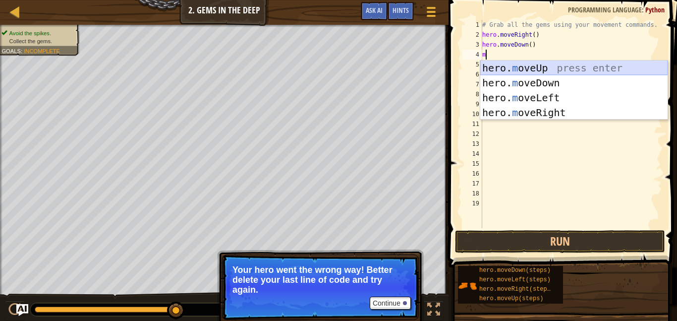
click at [525, 68] on div "hero. m oveUp press enter hero. m oveDown press enter hero. m oveLeft press ent…" at bounding box center [573, 104] width 187 height 89
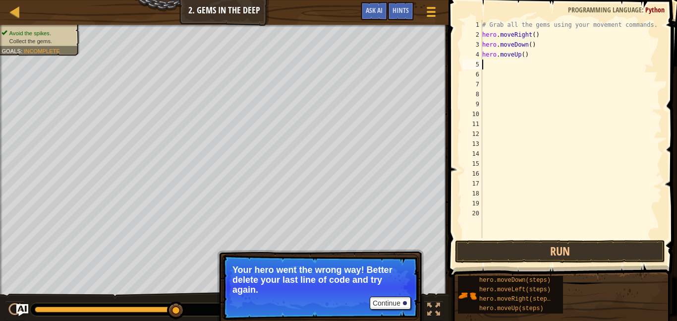
type textarea "m"
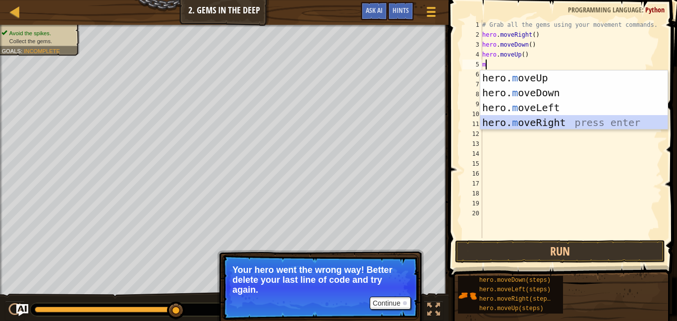
click at [509, 117] on div "hero. m oveUp press enter hero. m oveDown press enter hero. m oveLeft press ent…" at bounding box center [573, 114] width 187 height 89
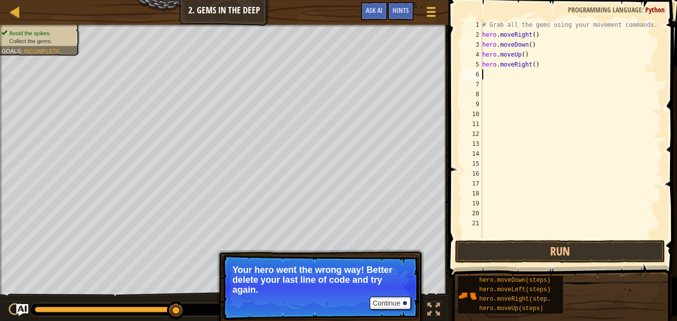
type textarea "m"
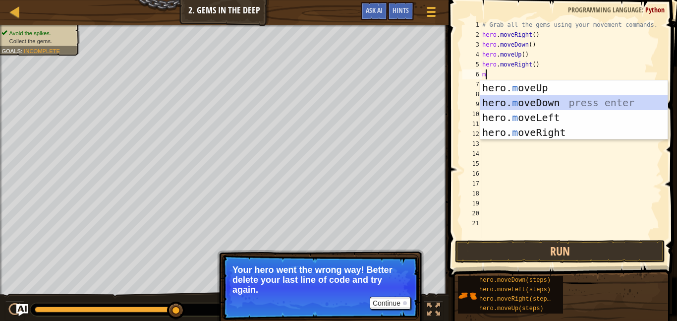
click at [509, 106] on div "hero. m oveUp press enter hero. m oveDown press enter hero. m oveLeft press ent…" at bounding box center [573, 124] width 187 height 89
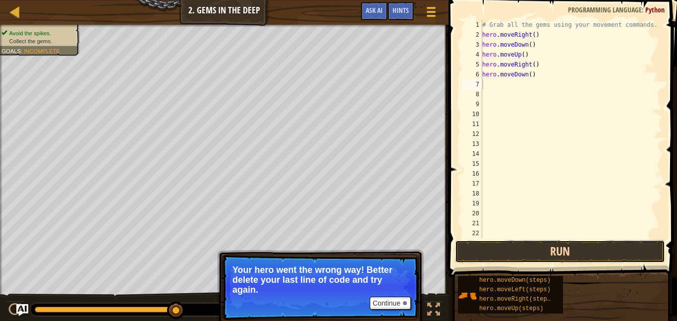
click at [500, 244] on button "Run" at bounding box center [560, 251] width 210 height 23
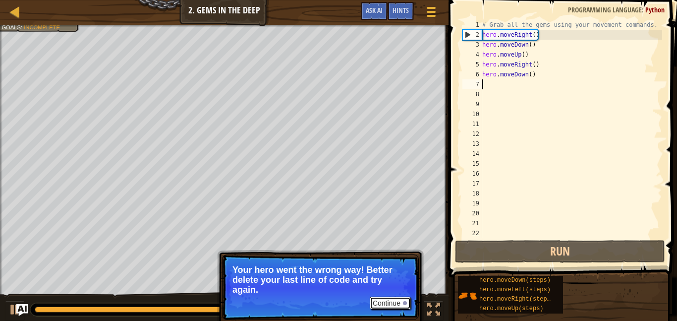
click at [390, 304] on button "Continue" at bounding box center [390, 302] width 41 height 13
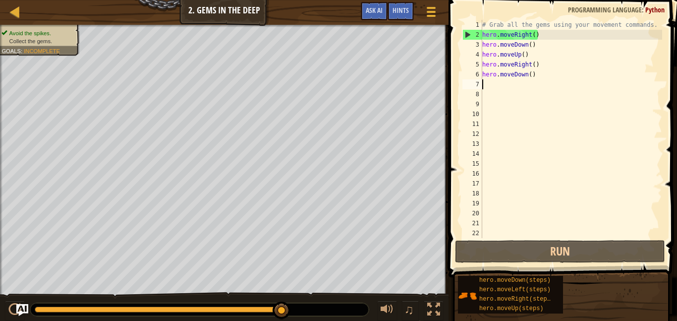
click at [538, 70] on div "# Grab all the gems using your movement commands. hero . moveRight ( ) hero . m…" at bounding box center [571, 139] width 182 height 238
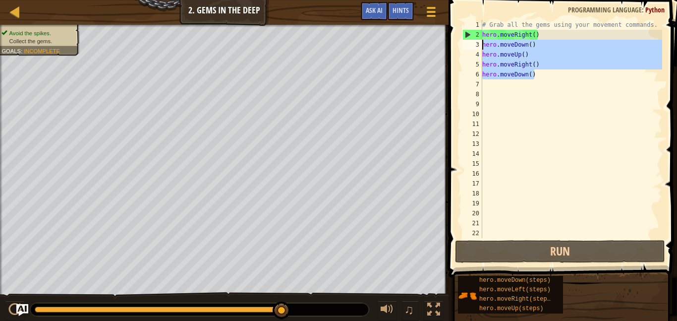
drag, startPoint x: 538, startPoint y: 75, endPoint x: 484, endPoint y: 45, distance: 61.9
click at [484, 45] on div "# Grab all the gems using your movement commands. hero . moveRight ( ) hero . m…" at bounding box center [571, 139] width 182 height 238
type textarea "hero.moveDown() hero.moveUp()"
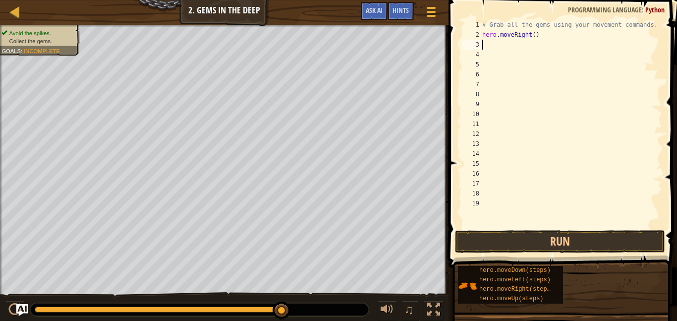
click at [532, 130] on div "# Grab all the gems using your movement commands. hero . moveRight ( )" at bounding box center [571, 134] width 182 height 228
click at [500, 249] on button "Run" at bounding box center [560, 241] width 210 height 23
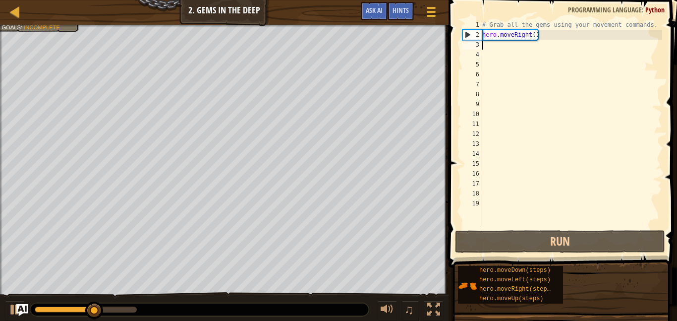
click at [490, 47] on div "# Grab all the gems using your movement commands. hero . moveRight ( )" at bounding box center [571, 134] width 182 height 228
type textarea "m"
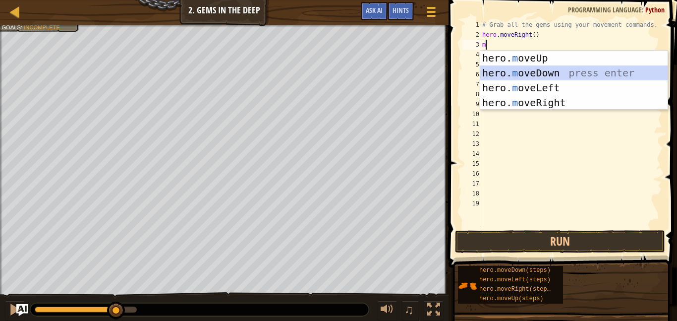
click at [511, 67] on div "hero. m oveUp press enter hero. m oveDown press enter hero. m oveLeft press ent…" at bounding box center [573, 95] width 187 height 89
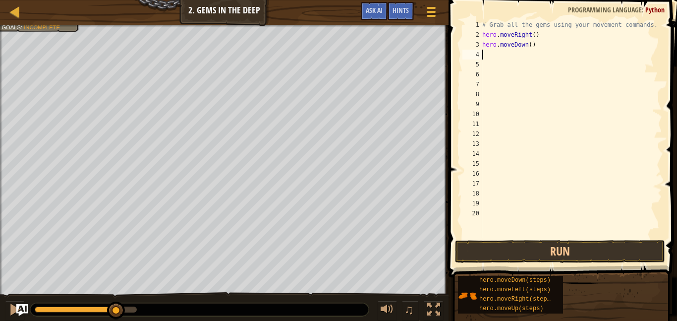
type textarea "m"
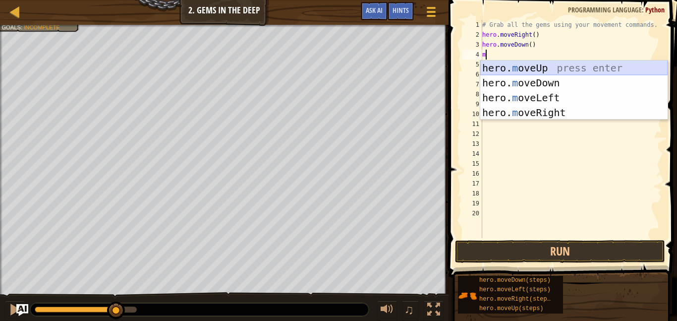
click at [506, 67] on div "hero. m oveUp press enter hero. m oveDown press enter hero. m oveLeft press ent…" at bounding box center [573, 104] width 187 height 89
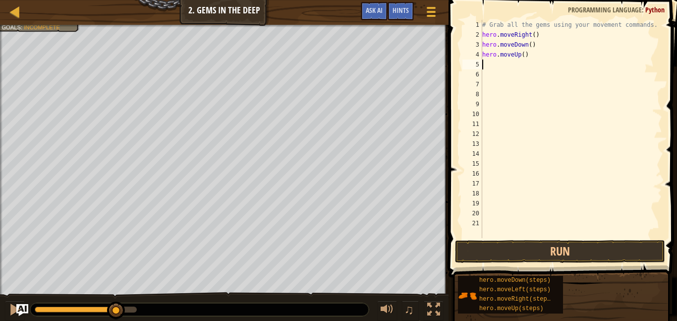
type textarea "m"
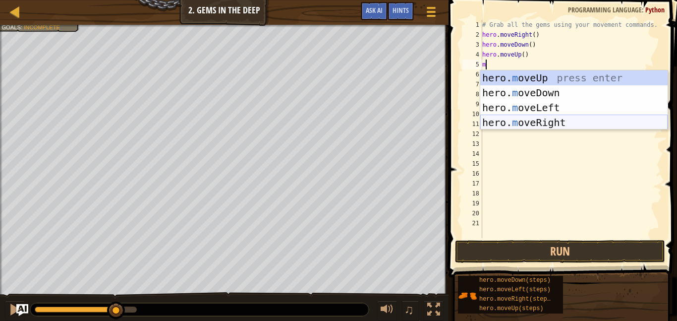
click at [502, 120] on div "hero. m oveUp press enter hero. m oveDown press enter hero. m oveLeft press ent…" at bounding box center [573, 114] width 187 height 89
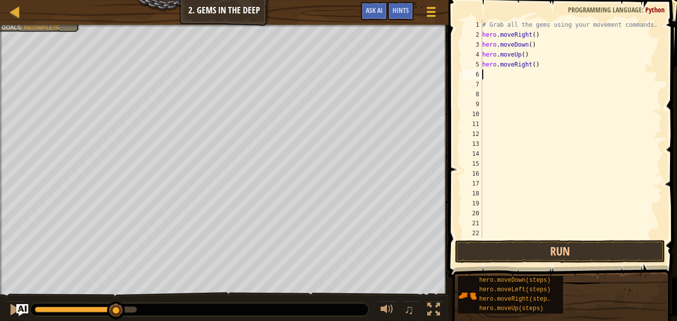
type textarea "m"
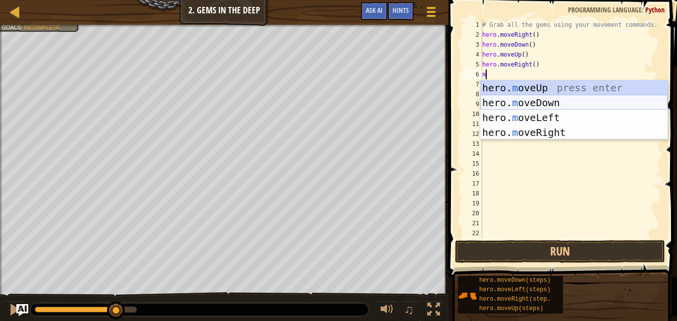
click at [502, 104] on div "hero. m oveUp press enter hero. m oveDown press enter hero. m oveLeft press ent…" at bounding box center [573, 124] width 187 height 89
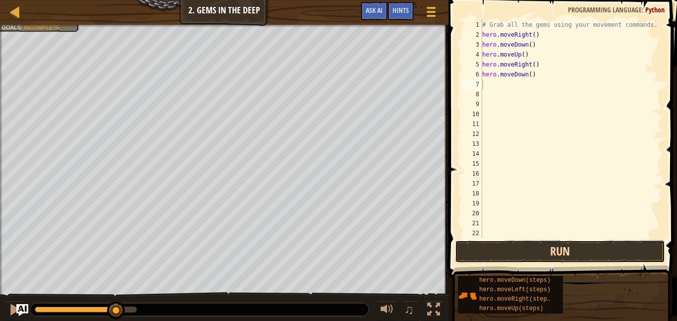
click at [534, 242] on button "Run" at bounding box center [560, 251] width 210 height 23
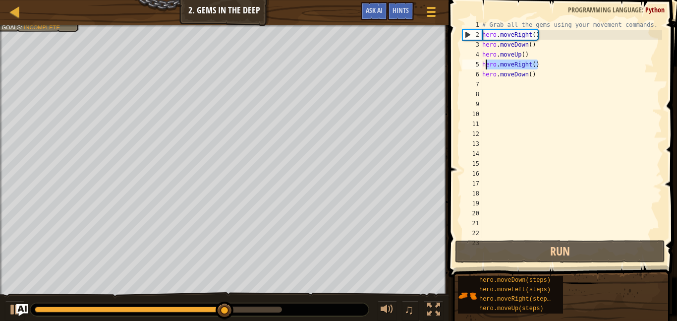
drag, startPoint x: 542, startPoint y: 69, endPoint x: 484, endPoint y: 65, distance: 58.1
click at [484, 65] on div "# Grab all the gems using your movement commands. hero . moveRight ( ) hero . m…" at bounding box center [571, 139] width 182 height 238
type textarea "h"
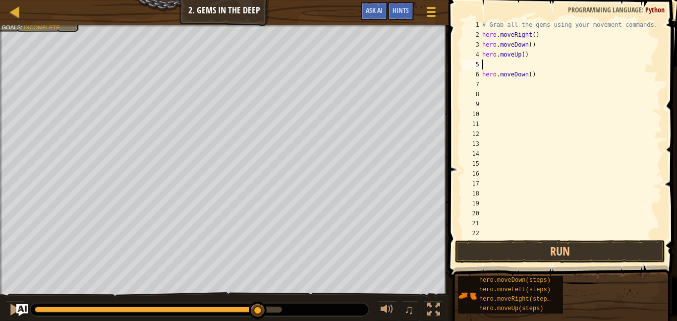
type textarea "hero.moveDown()"
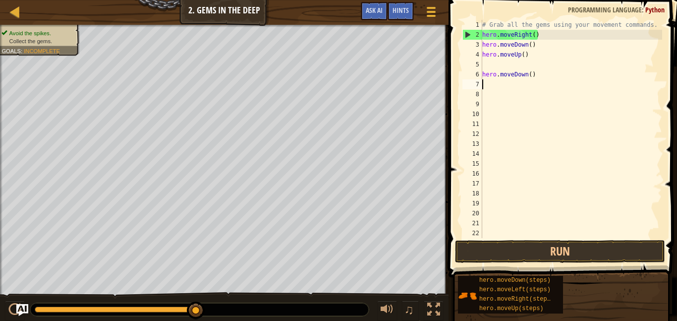
type textarea "hero.moveDown()"
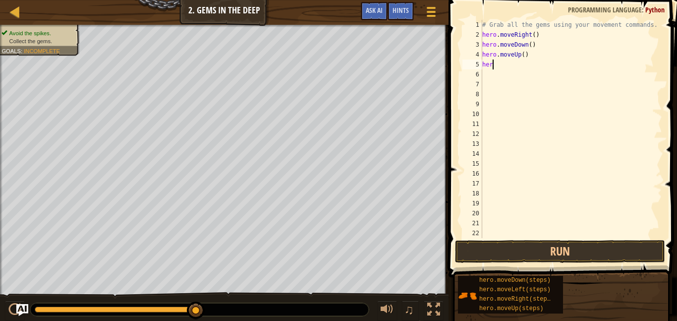
type textarea "h"
click at [525, 54] on div "# Grab all the gems using your movement commands. hero . moveRight ( ) hero . m…" at bounding box center [571, 139] width 182 height 238
type textarea "hero.moveUp(2)"
click at [499, 247] on button "Run" at bounding box center [560, 251] width 210 height 23
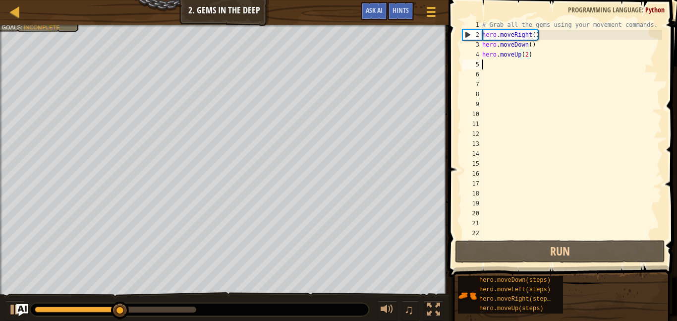
click at [488, 65] on div "# Grab all the gems using your movement commands. hero . moveRight ( ) hero . m…" at bounding box center [571, 139] width 182 height 238
type textarea "m"
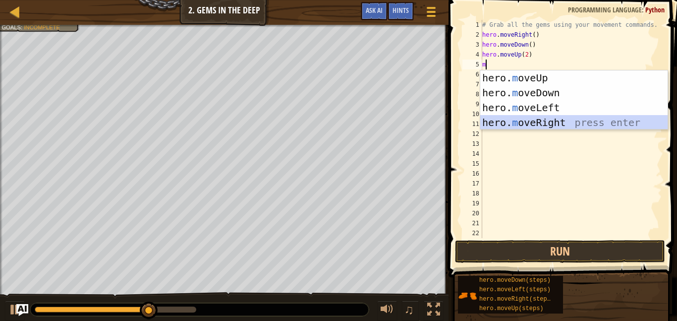
click at [524, 116] on div "hero. m oveUp press enter hero. m oveDown press enter hero. m oveLeft press ent…" at bounding box center [573, 114] width 187 height 89
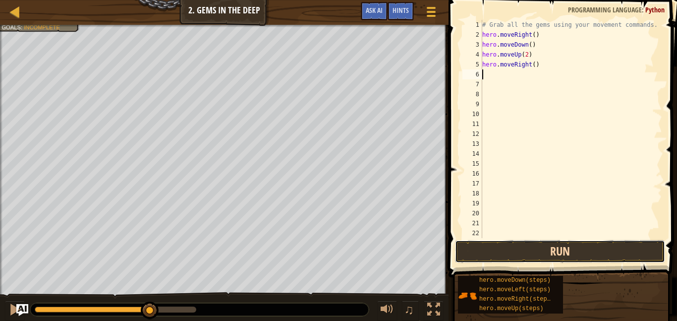
click at [557, 256] on button "Run" at bounding box center [560, 251] width 210 height 23
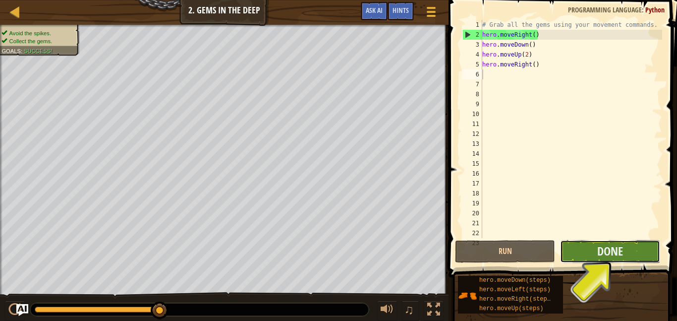
click at [624, 249] on button "Done" at bounding box center [610, 251] width 100 height 23
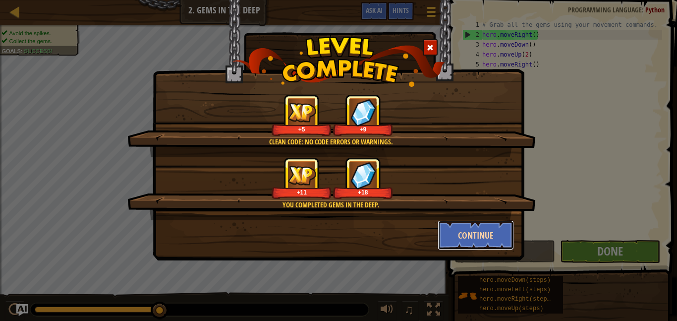
click at [478, 231] on button "Continue" at bounding box center [476, 235] width 77 height 30
click at [412, 277] on div "Clean code: no code errors or warnings. +5 +9 You completed Gems in the Deep. +…" at bounding box center [338, 160] width 677 height 321
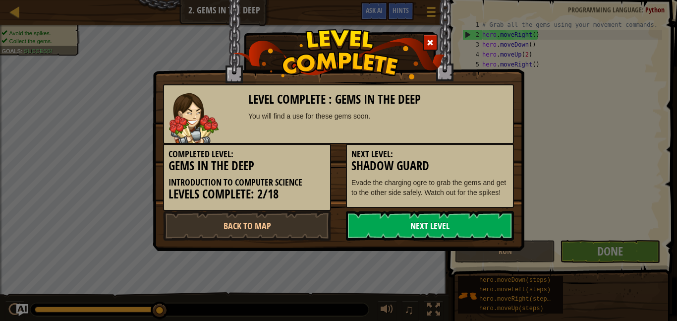
click at [490, 229] on link "Next Level" at bounding box center [430, 226] width 168 height 30
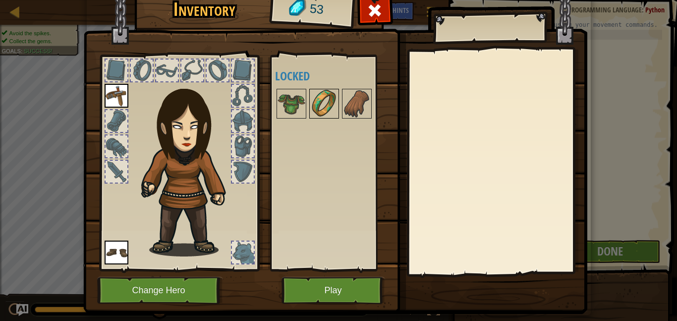
click at [312, 98] on img at bounding box center [324, 104] width 28 height 28
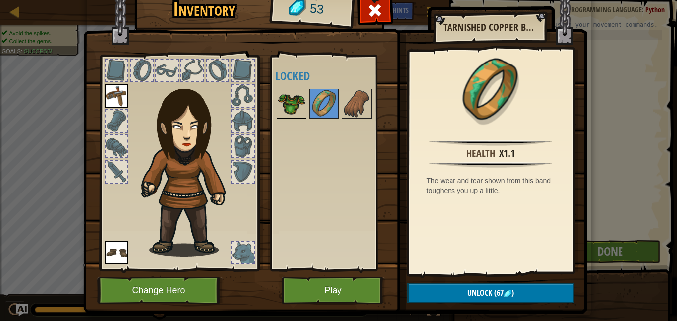
click at [291, 94] on img at bounding box center [292, 104] width 28 height 28
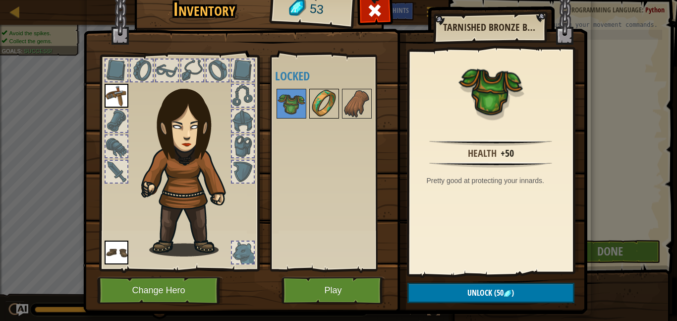
click at [324, 99] on img at bounding box center [324, 104] width 28 height 28
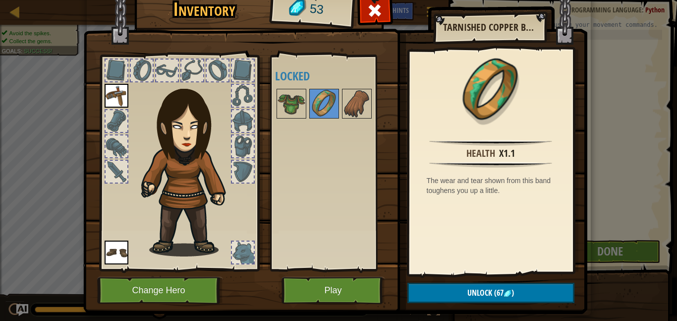
click at [588, 55] on div "Inventory 53 Available Equip Equip (double-click to equip) Locked Tarnished Cop…" at bounding box center [339, 151] width 504 height 327
click at [383, 18] on div at bounding box center [374, 13] width 31 height 31
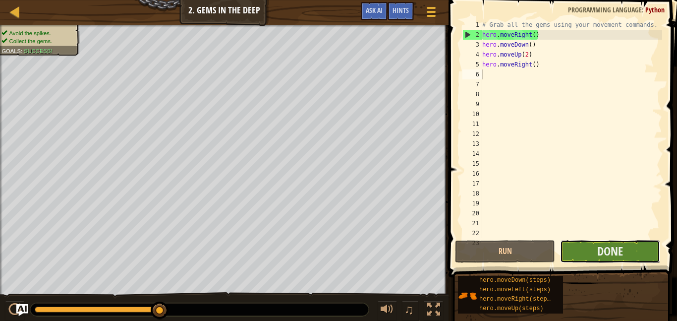
click at [623, 246] on button "Done" at bounding box center [610, 251] width 100 height 23
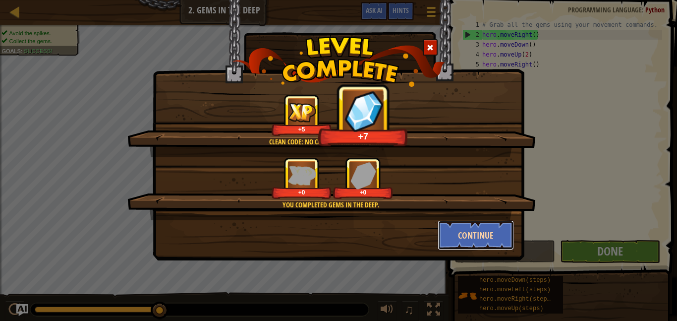
click at [493, 228] on button "Continue" at bounding box center [476, 235] width 77 height 30
